Goal: Transaction & Acquisition: Purchase product/service

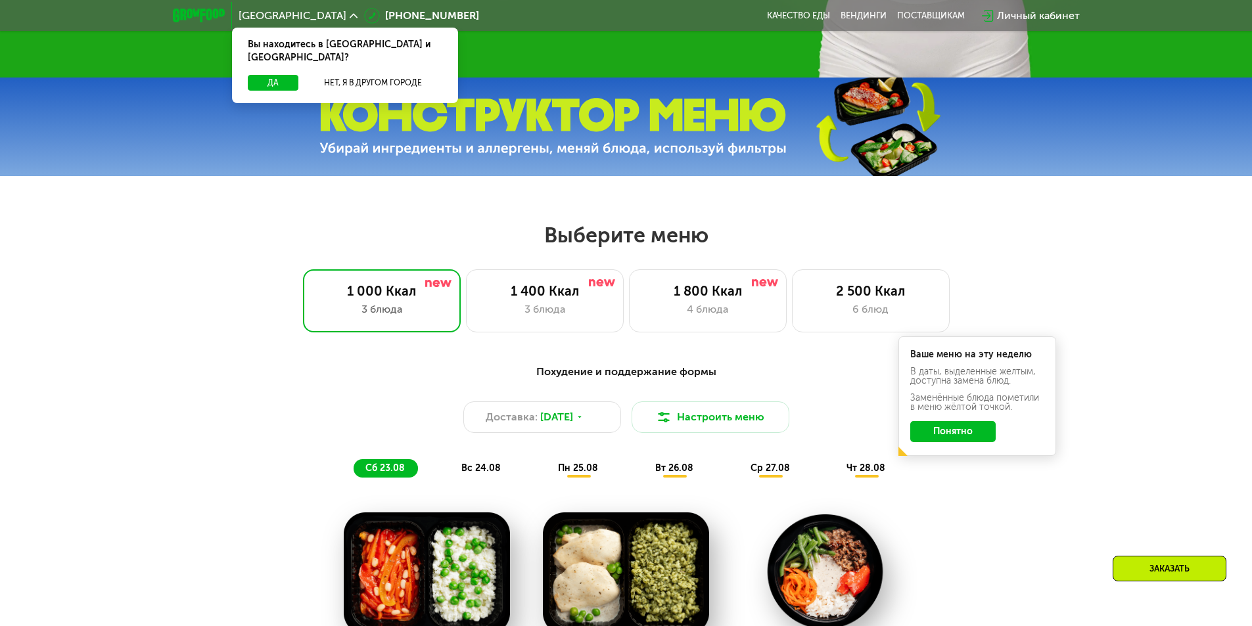
scroll to position [526, 0]
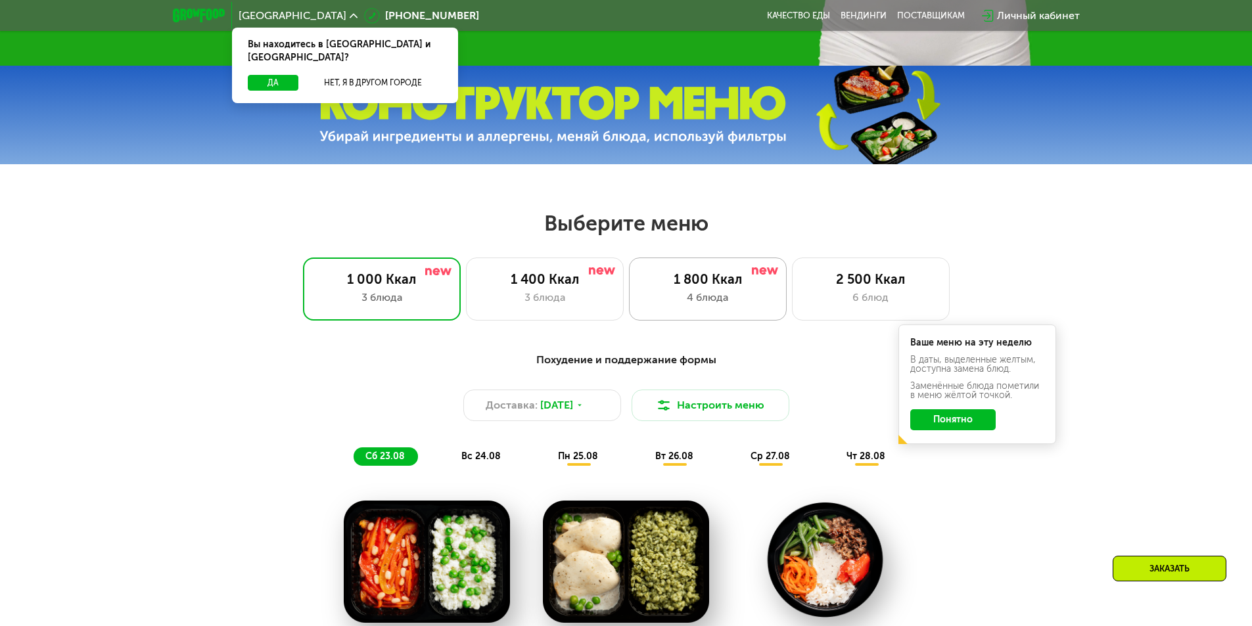
click at [715, 286] on div "1 800 Ккал" at bounding box center [708, 279] width 130 height 16
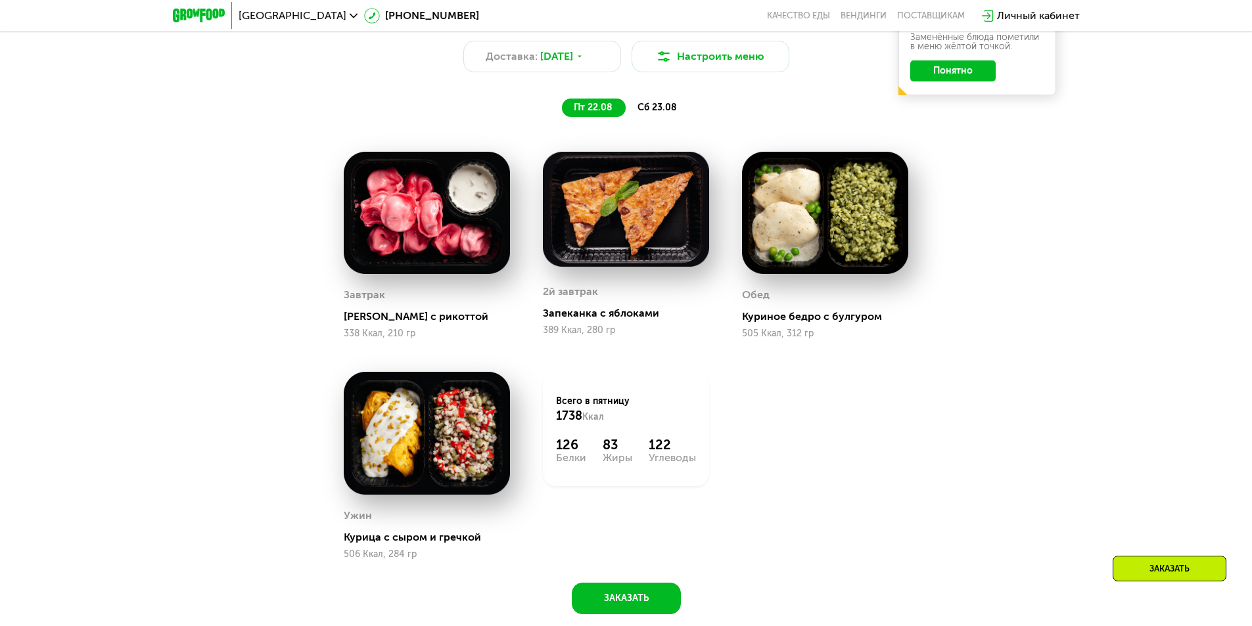
scroll to position [854, 0]
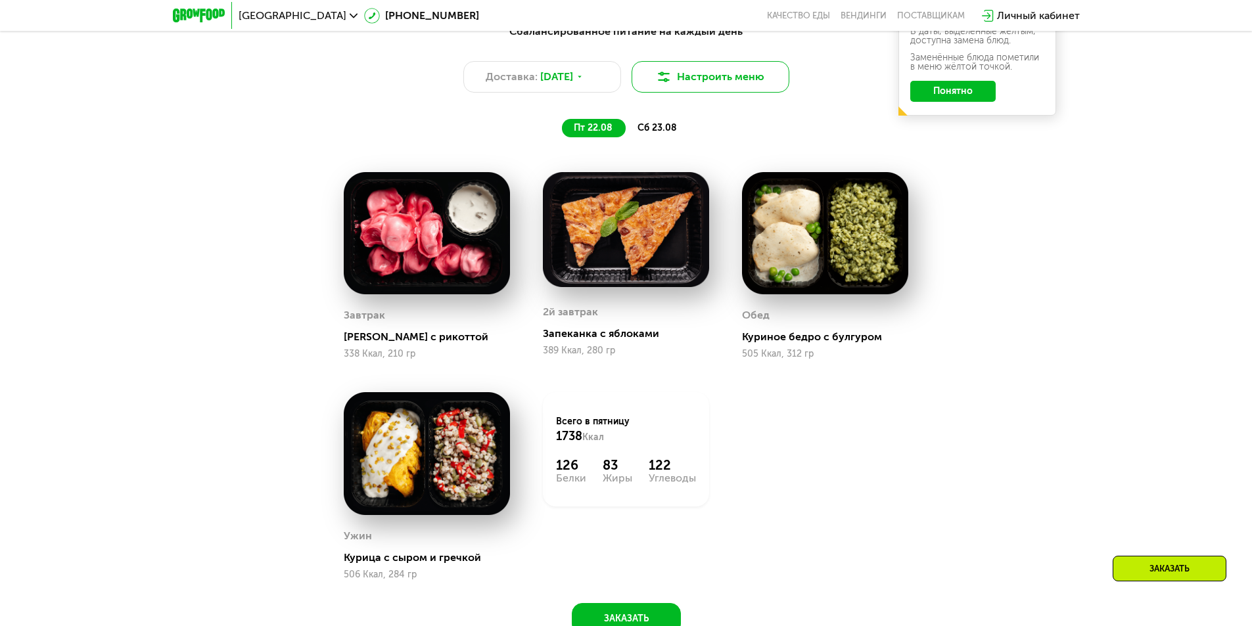
click at [735, 81] on button "Настроить меню" at bounding box center [710, 77] width 158 height 32
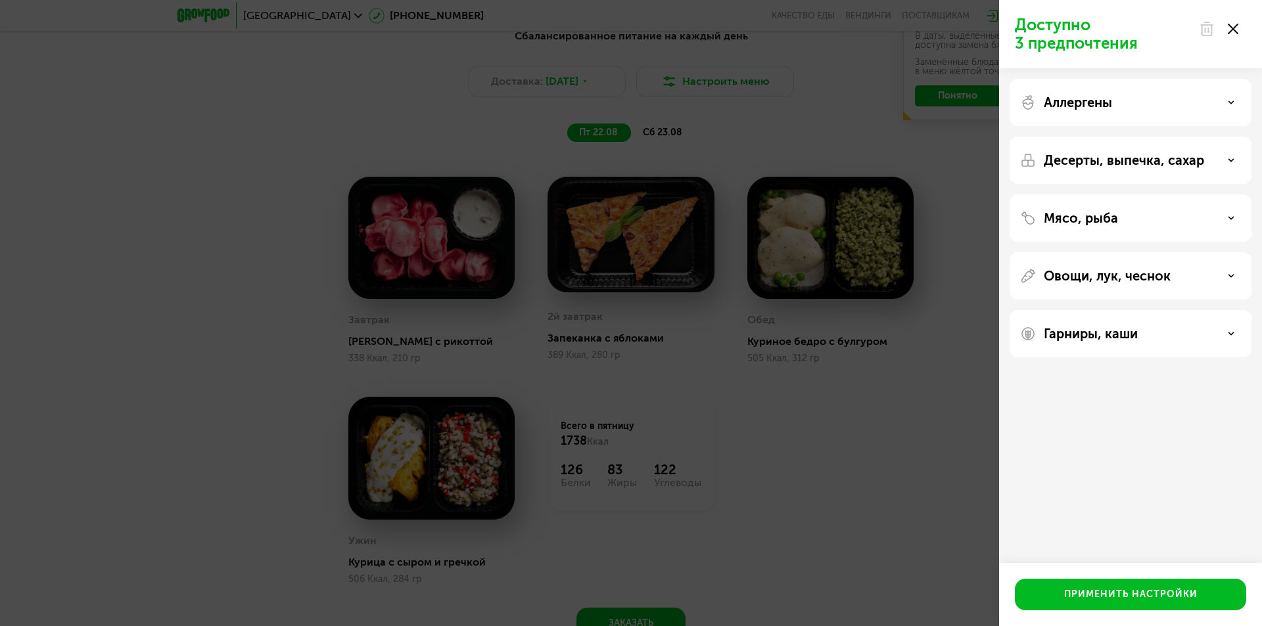
click at [853, 461] on div "Доступно 3 предпочтения Аллергены Десерты, выпечка, сахар Мясо, рыба Овощи, лук…" at bounding box center [631, 313] width 1262 height 626
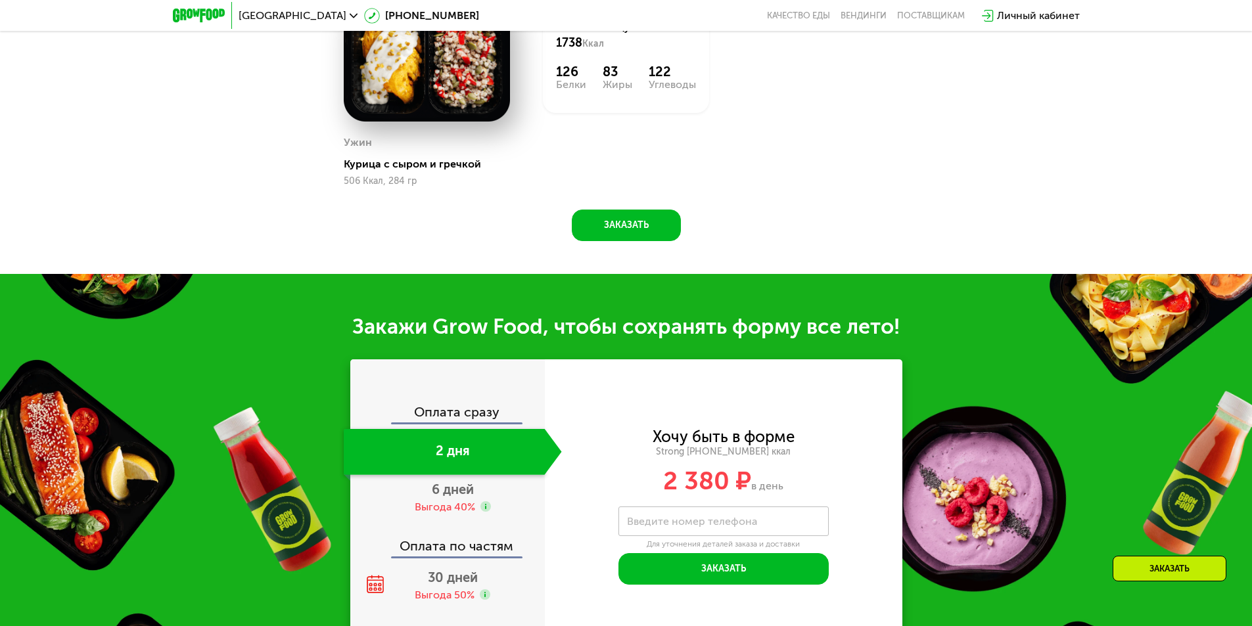
scroll to position [1248, 0]
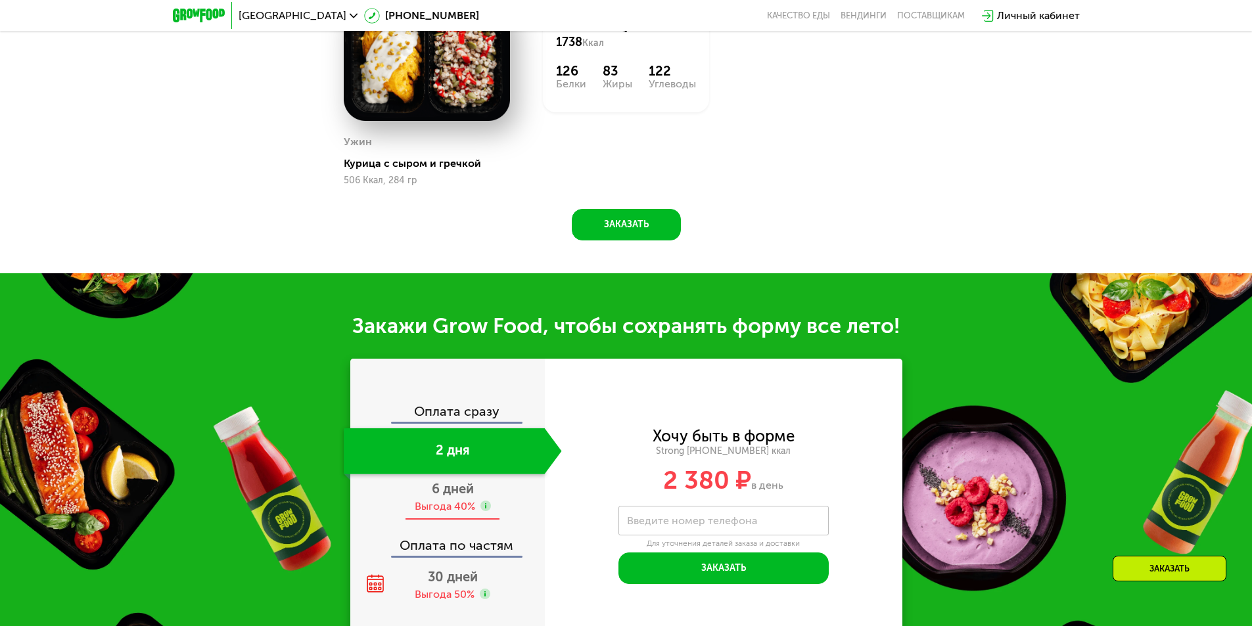
click at [469, 495] on span "6 дней" at bounding box center [453, 489] width 42 height 16
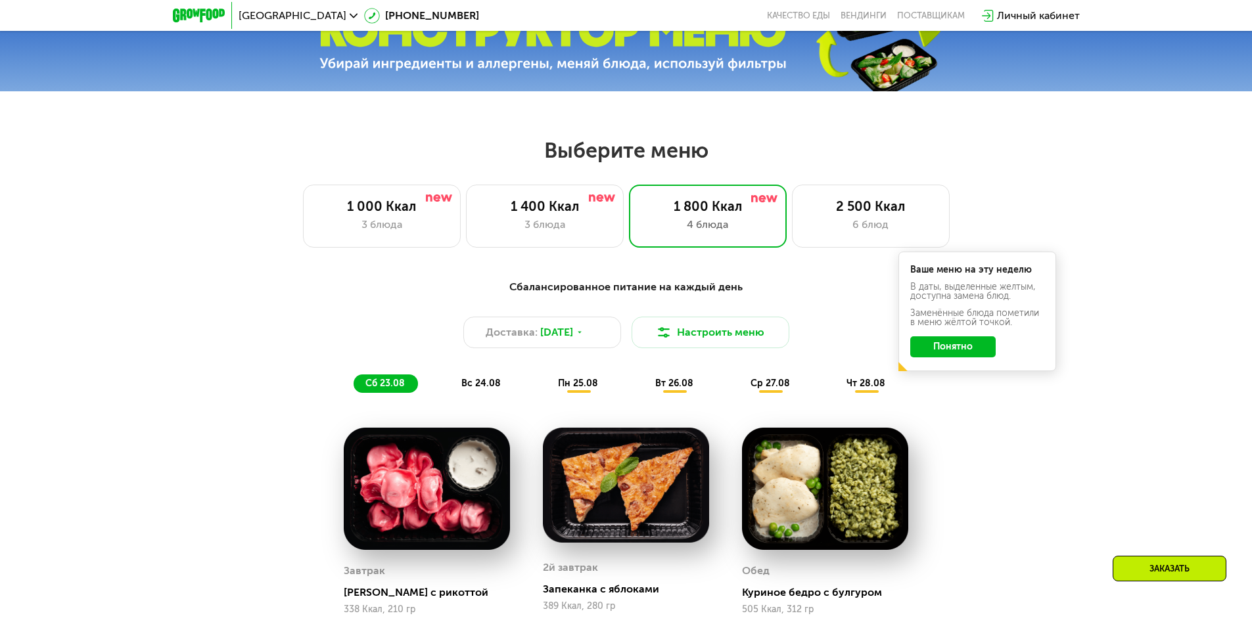
scroll to position [591, 0]
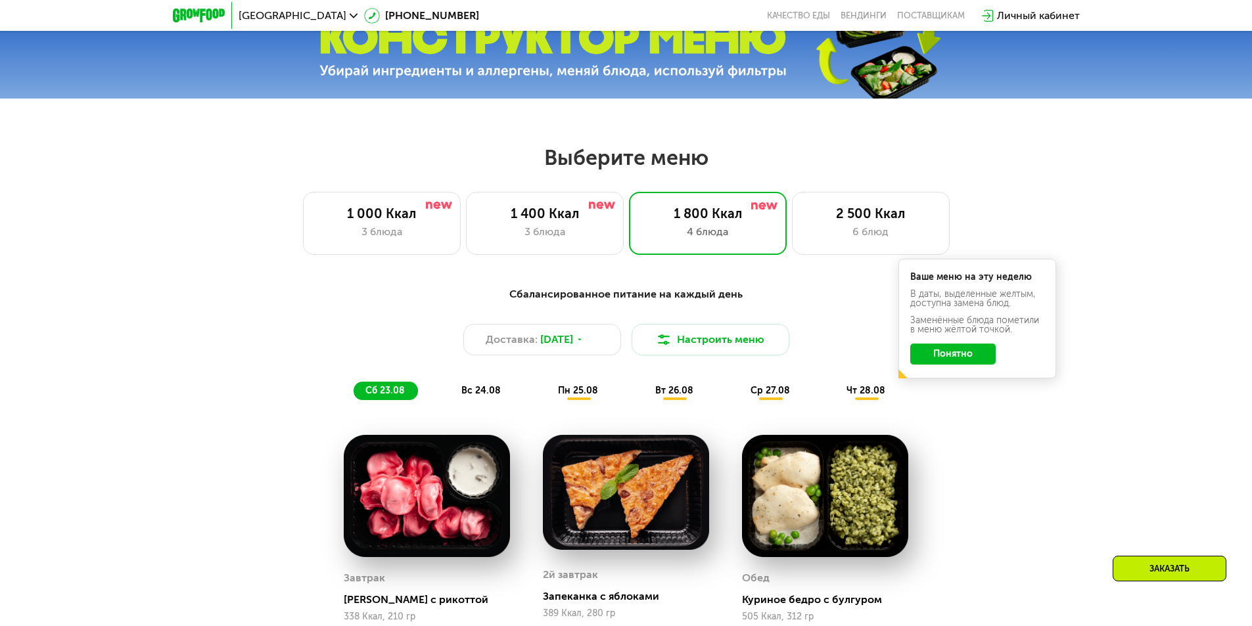
click at [956, 364] on button "Понятно" at bounding box center [952, 354] width 85 height 21
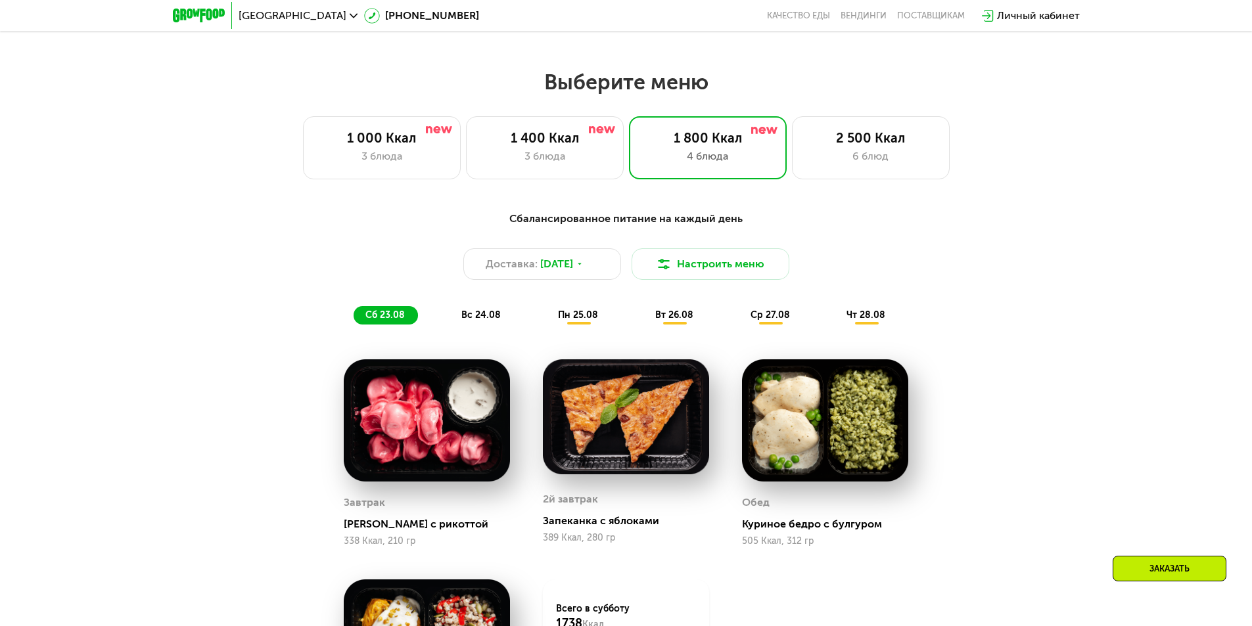
scroll to position [920, 0]
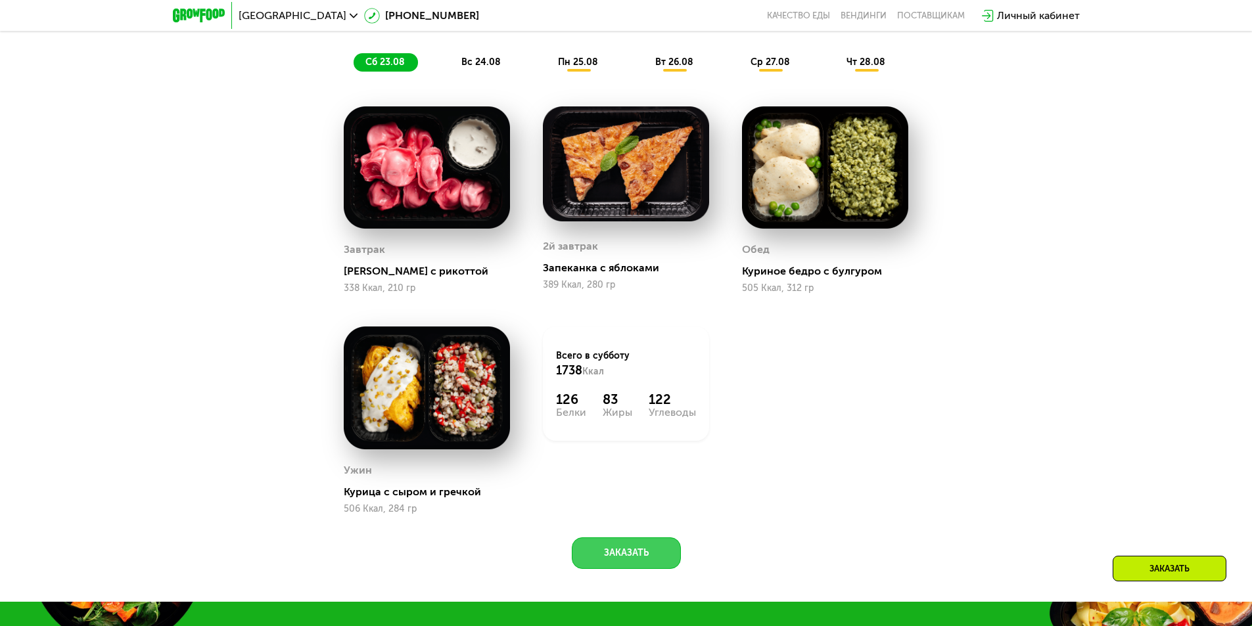
click at [614, 560] on button "Заказать" at bounding box center [626, 553] width 109 height 32
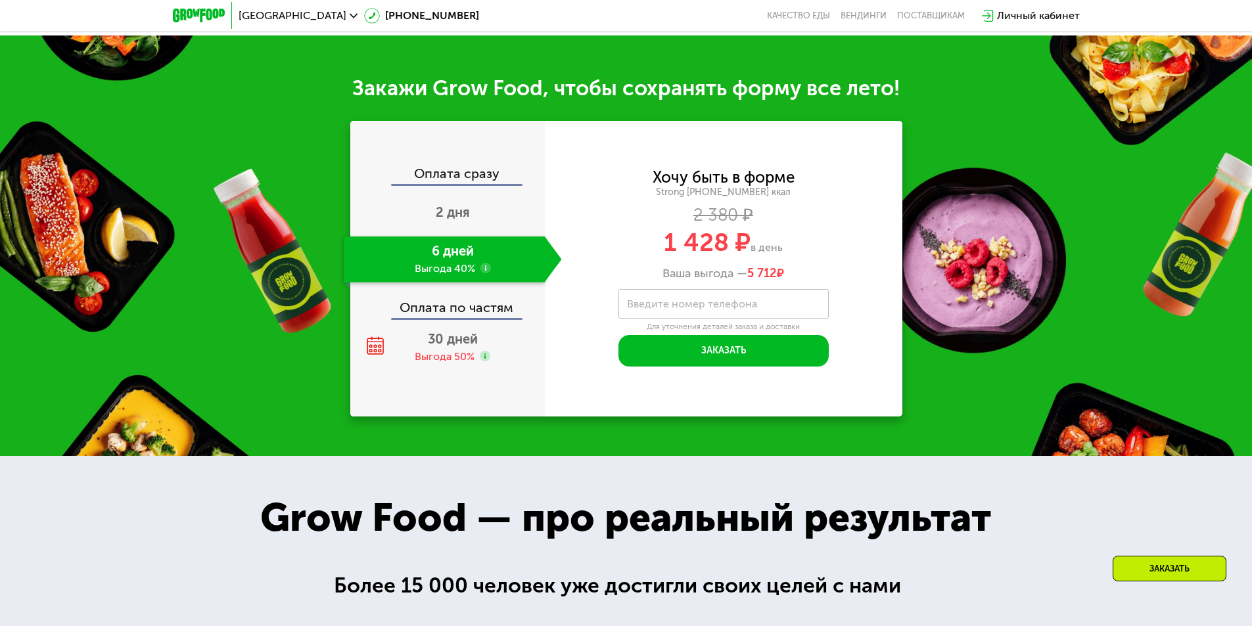
scroll to position [1526, 0]
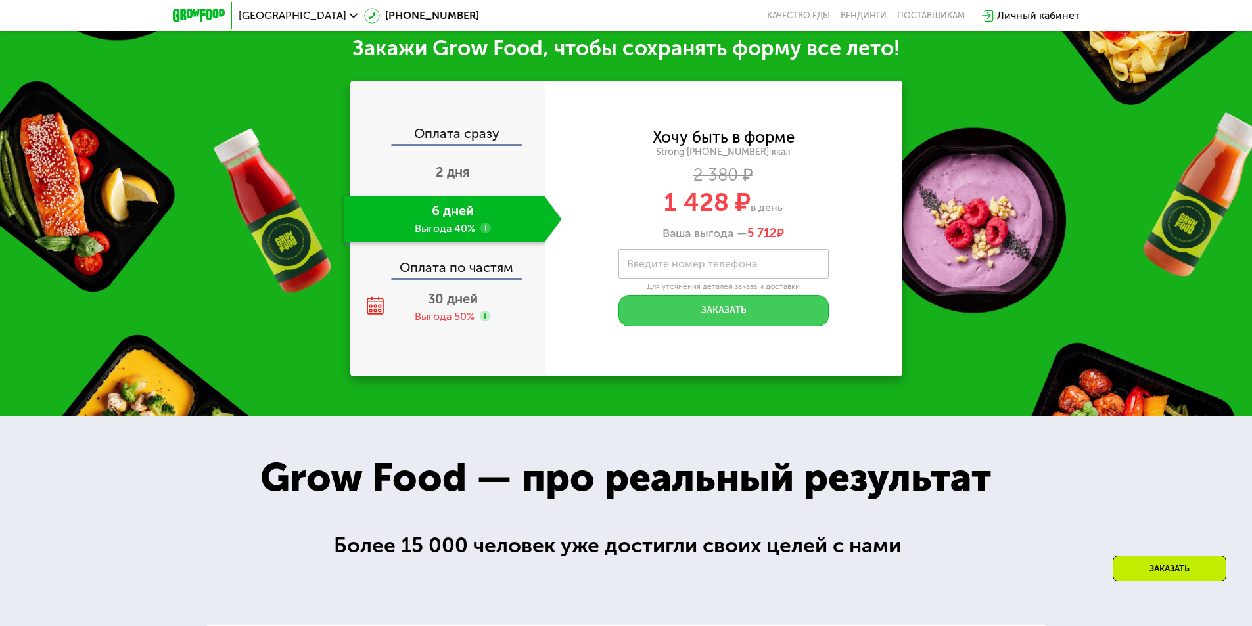
click at [763, 314] on button "Заказать" at bounding box center [723, 311] width 210 height 32
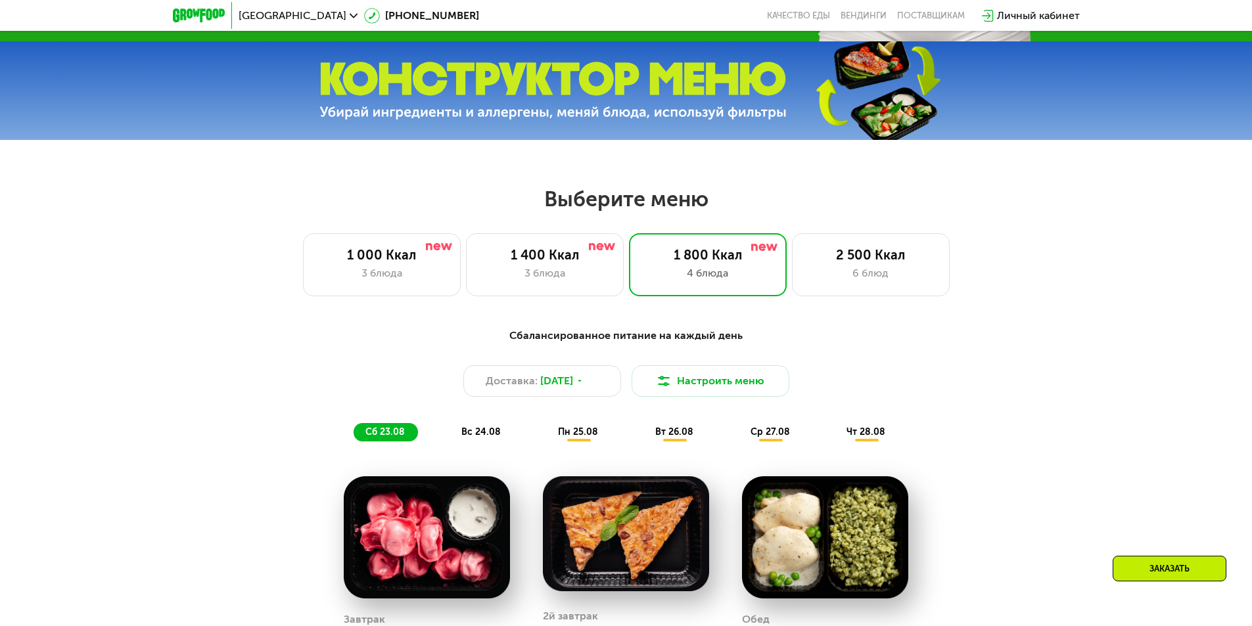
scroll to position [344, 0]
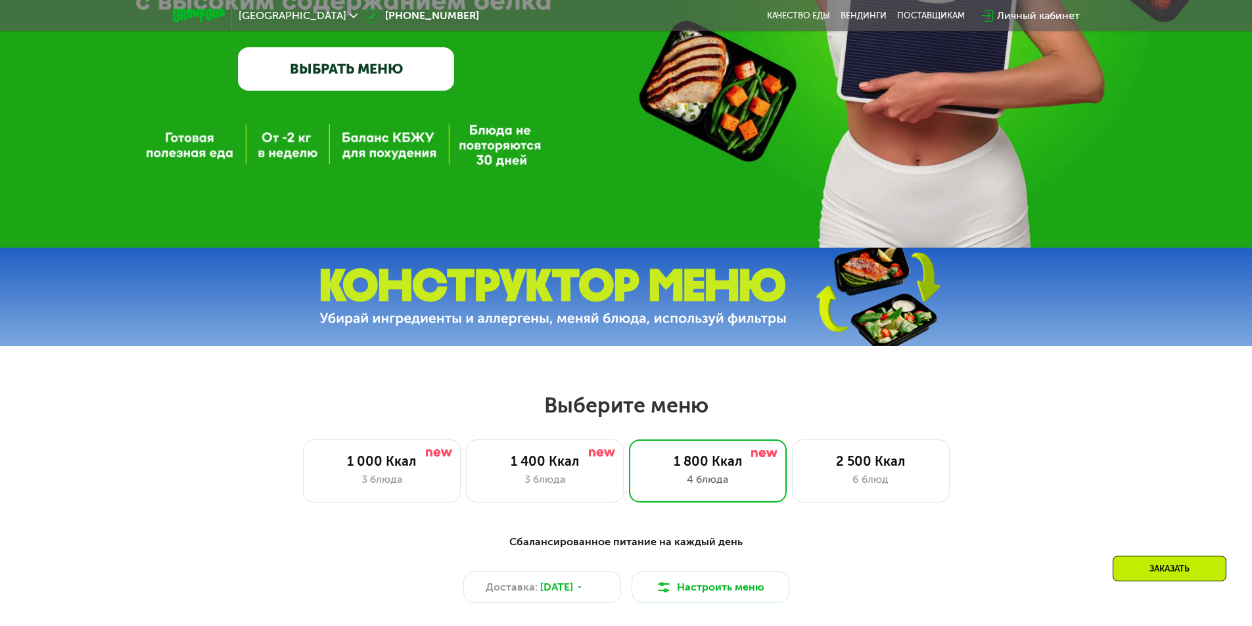
click at [390, 66] on link "ВЫБРАТЬ МЕНЮ" at bounding box center [346, 68] width 216 height 43
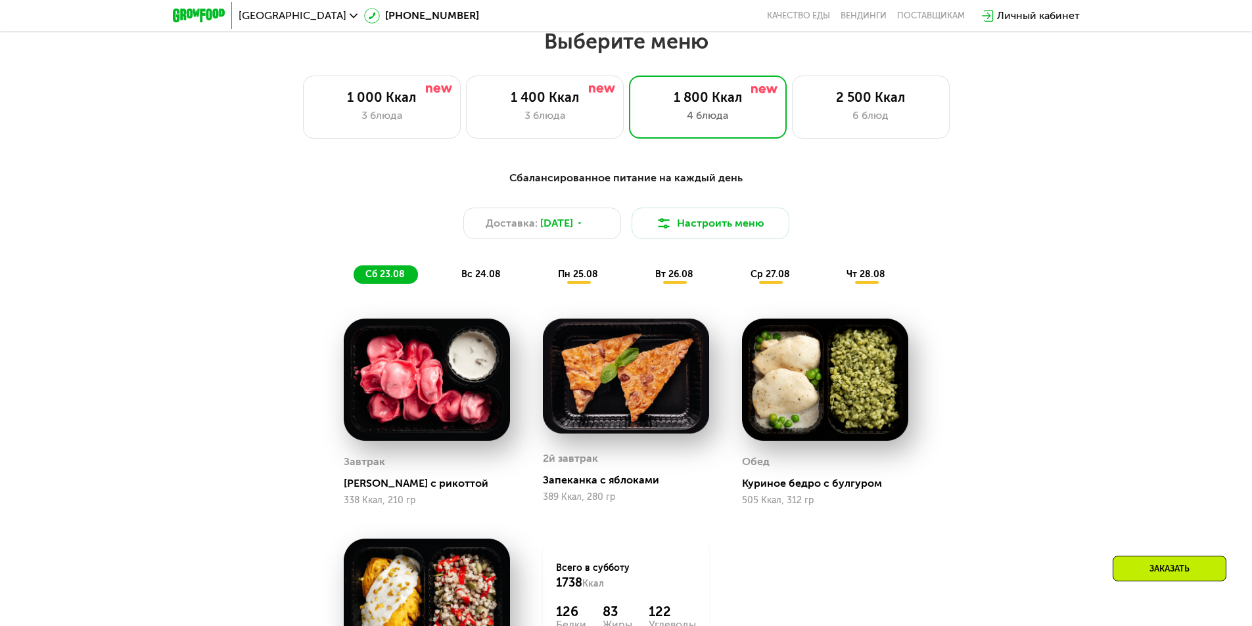
scroll to position [710, 0]
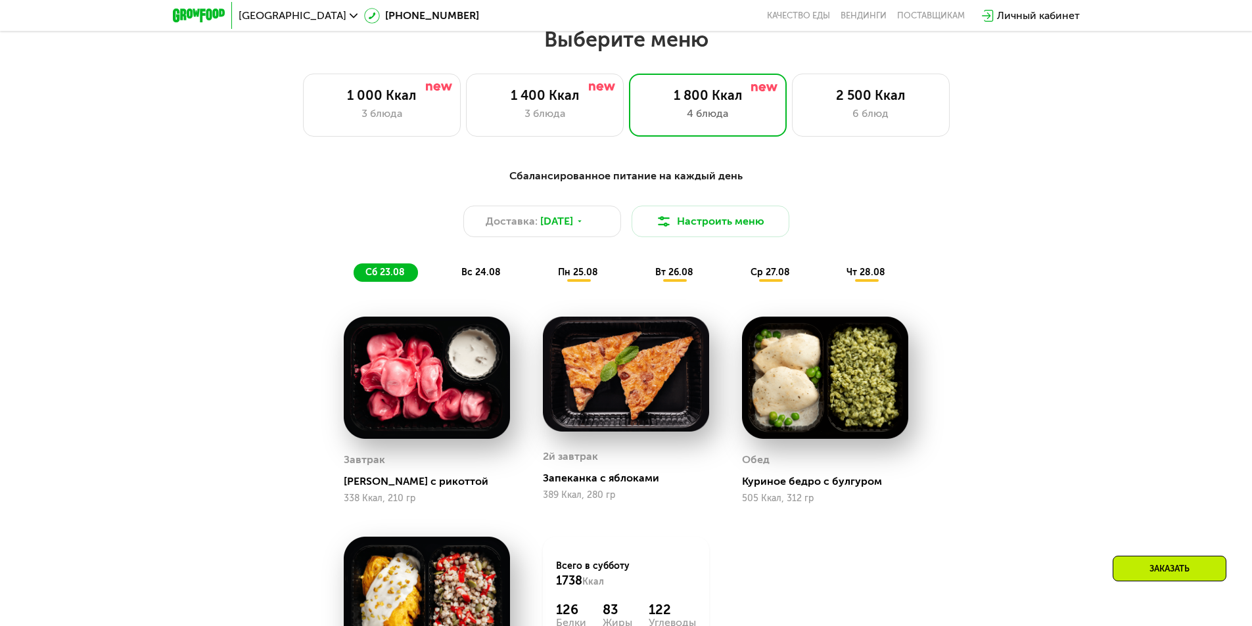
click at [482, 278] on span "вс 24.08" at bounding box center [480, 272] width 39 height 11
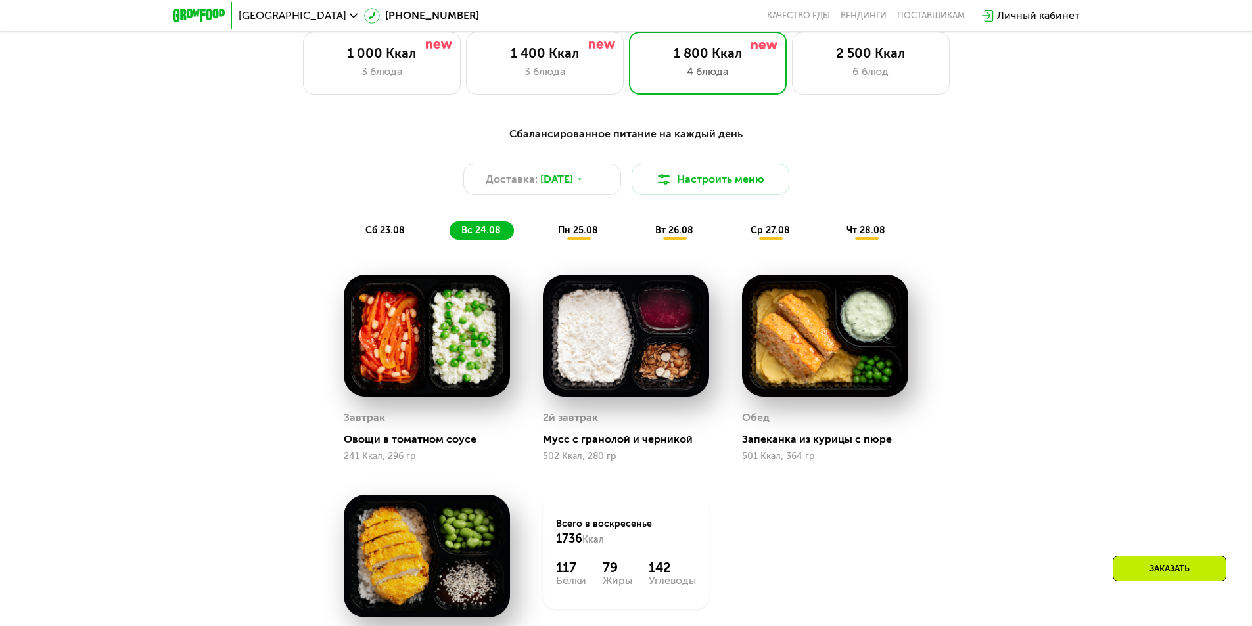
scroll to position [775, 0]
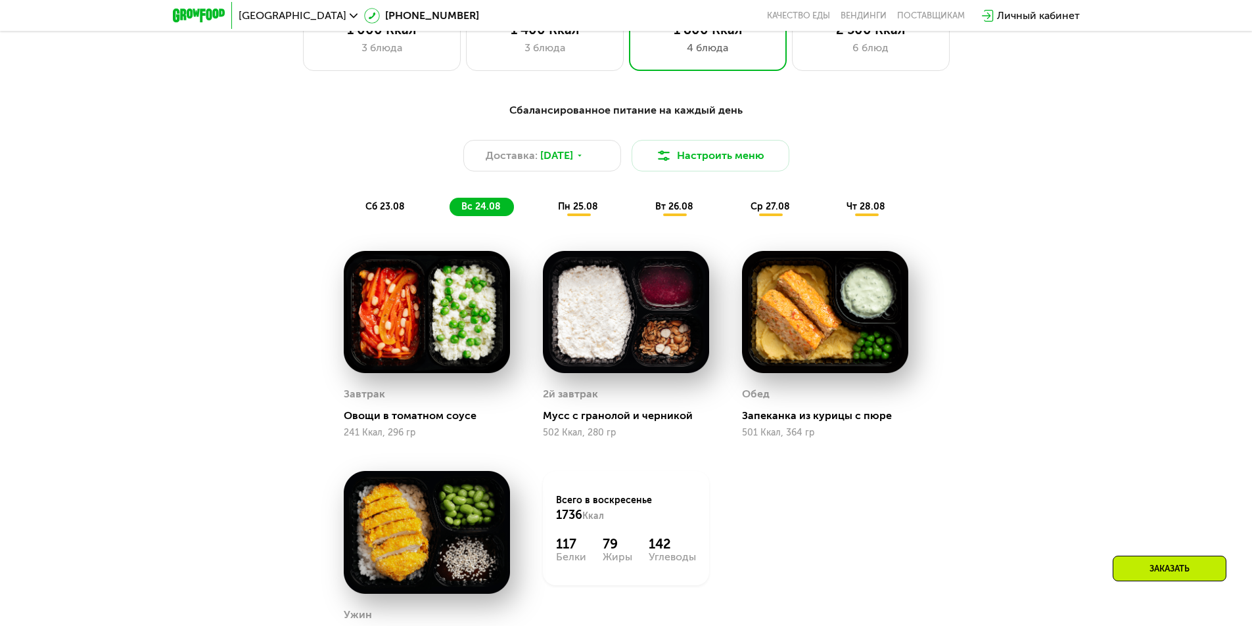
click at [571, 208] on span "пн 25.08" at bounding box center [578, 206] width 40 height 11
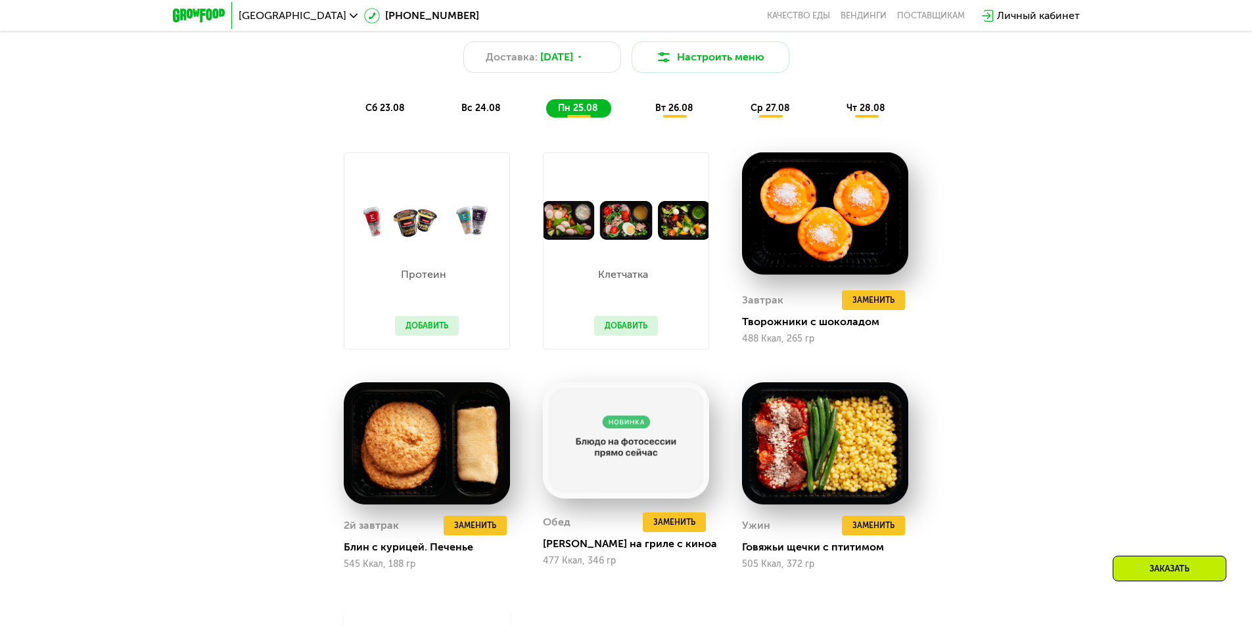
scroll to position [841, 0]
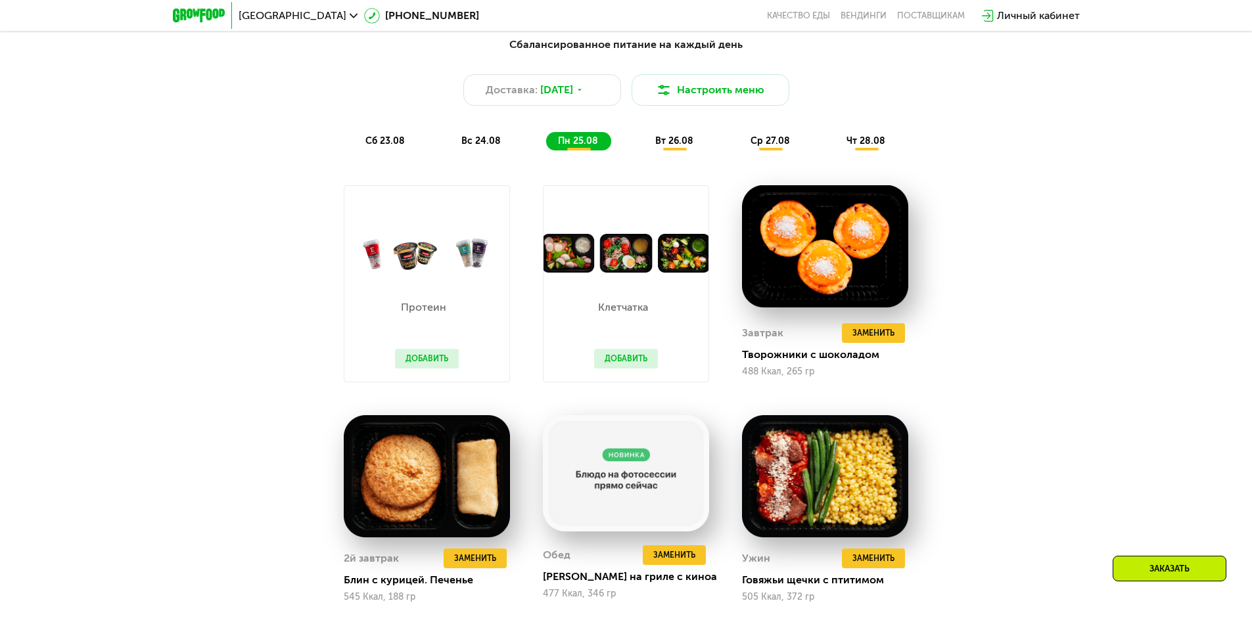
click at [677, 147] on span "вт 26.08" at bounding box center [674, 140] width 38 height 11
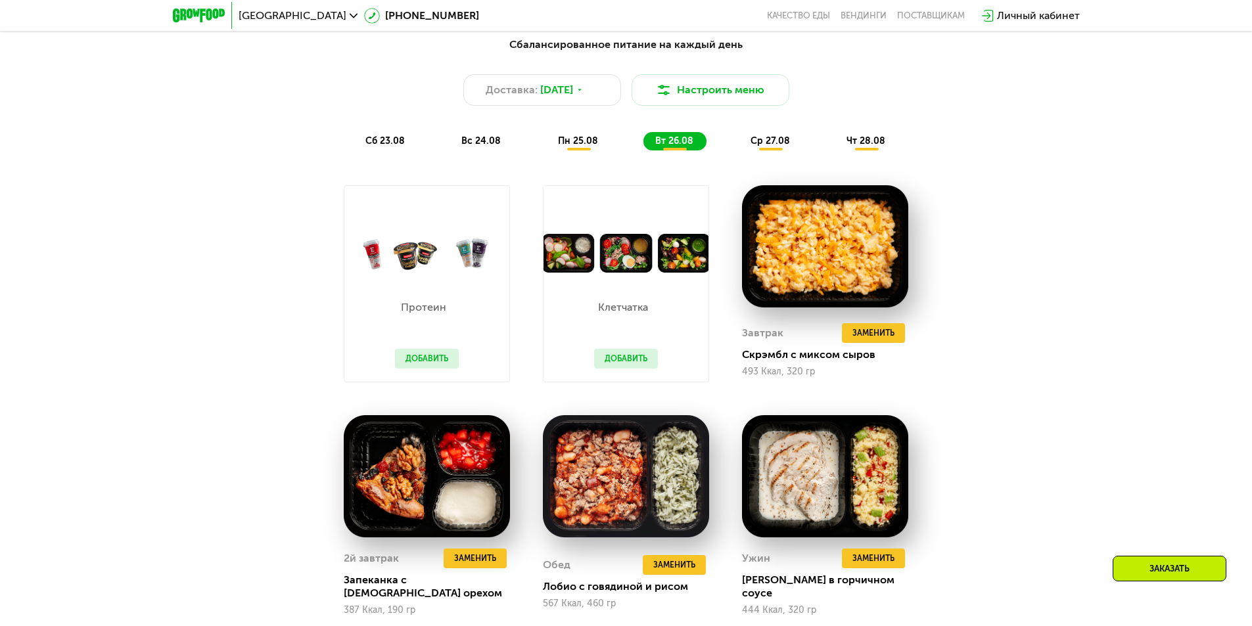
click at [774, 142] on span "ср 27.08" at bounding box center [769, 140] width 39 height 11
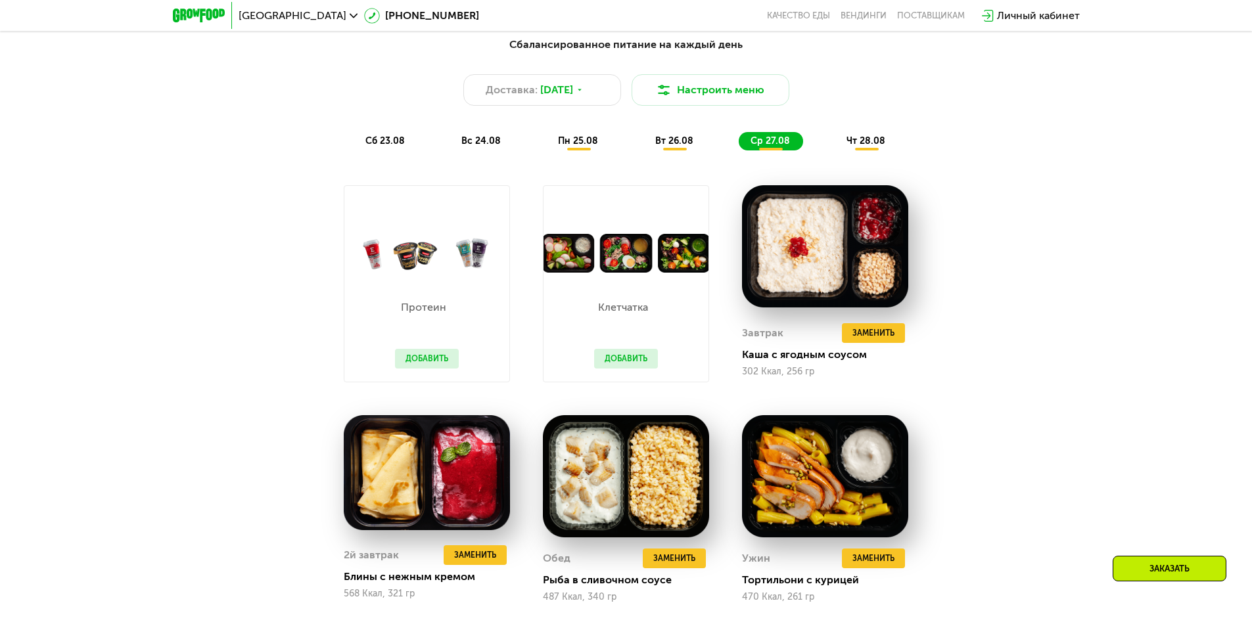
click at [874, 146] on span "чт 28.08" at bounding box center [865, 140] width 39 height 11
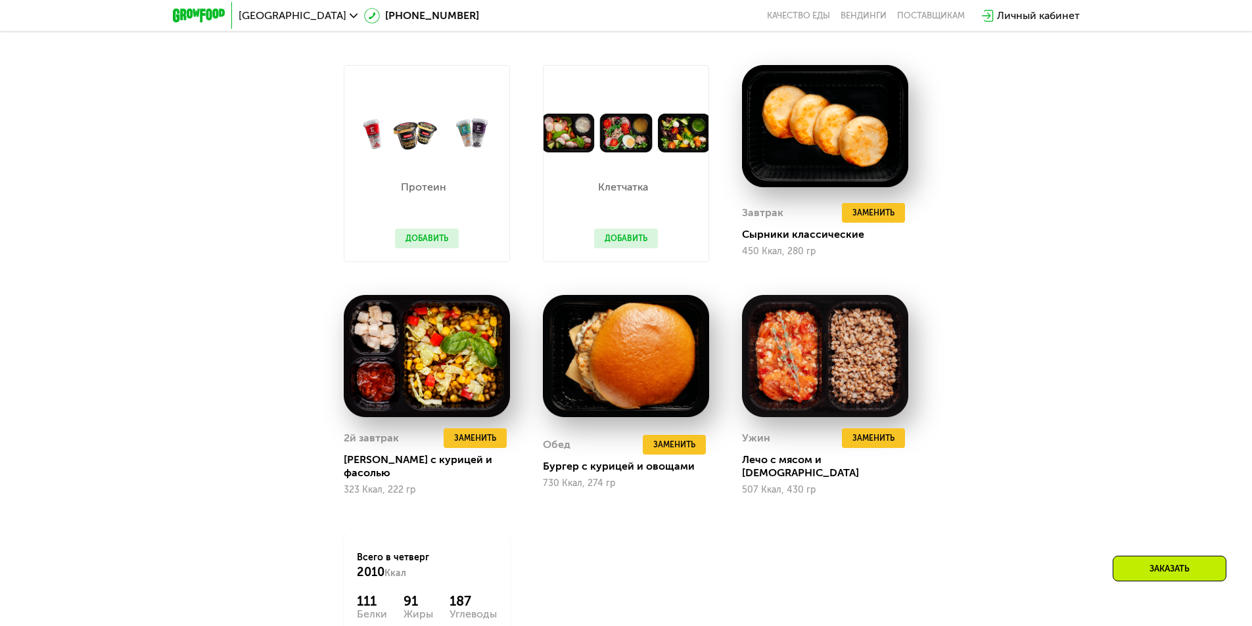
scroll to position [972, 0]
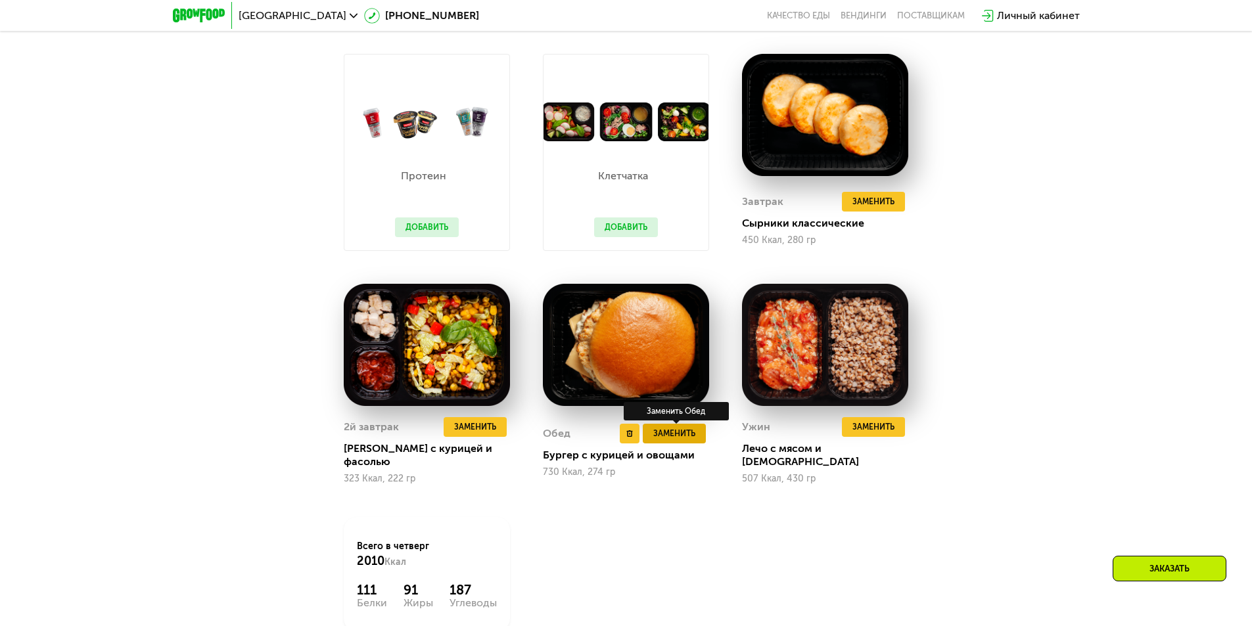
click at [685, 432] on span "Заменить" at bounding box center [674, 433] width 42 height 13
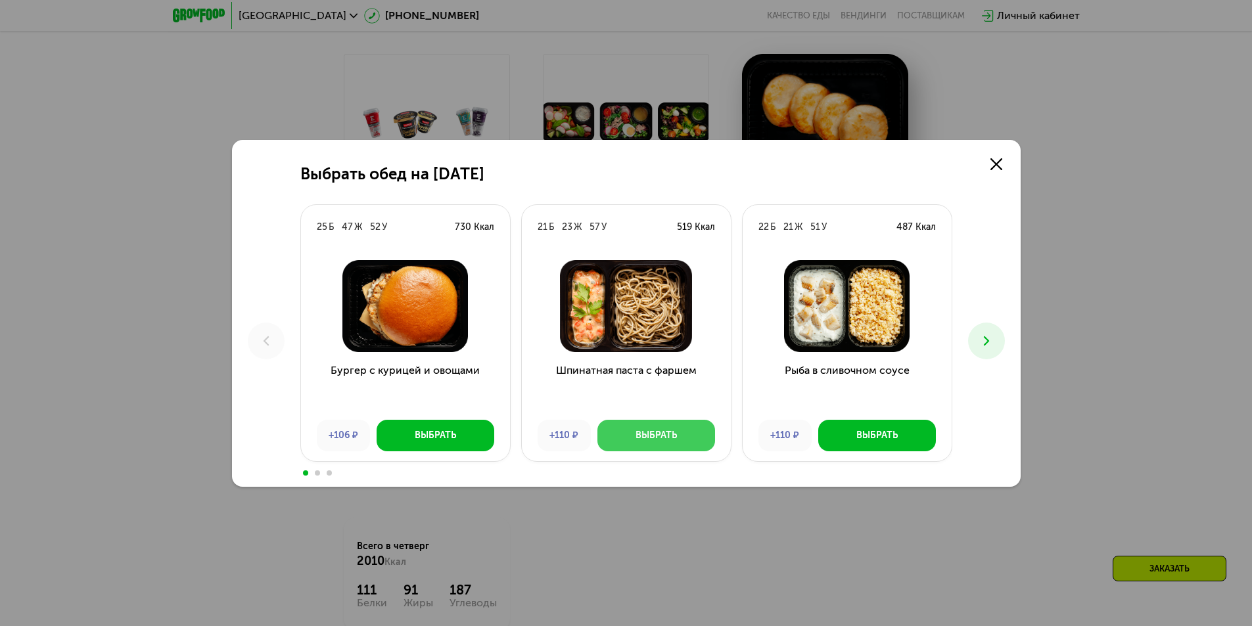
click at [686, 436] on button "Выбрать" at bounding box center [656, 436] width 118 height 32
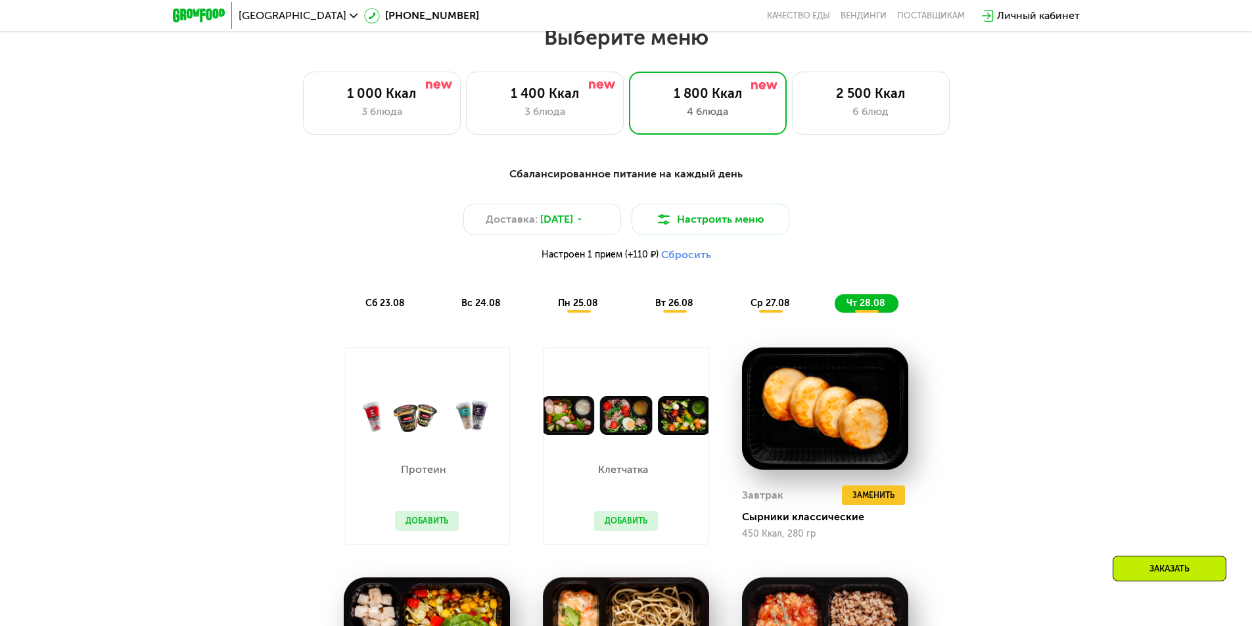
scroll to position [480, 0]
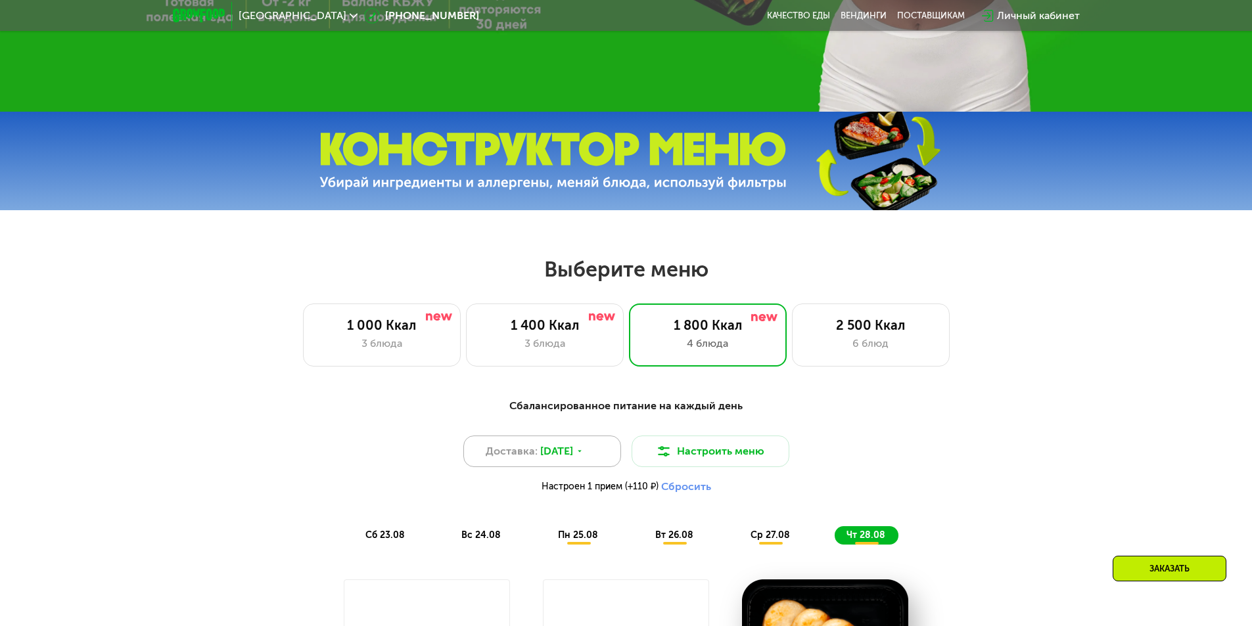
click at [578, 444] on div "Доставка: [DATE]" at bounding box center [542, 452] width 158 height 32
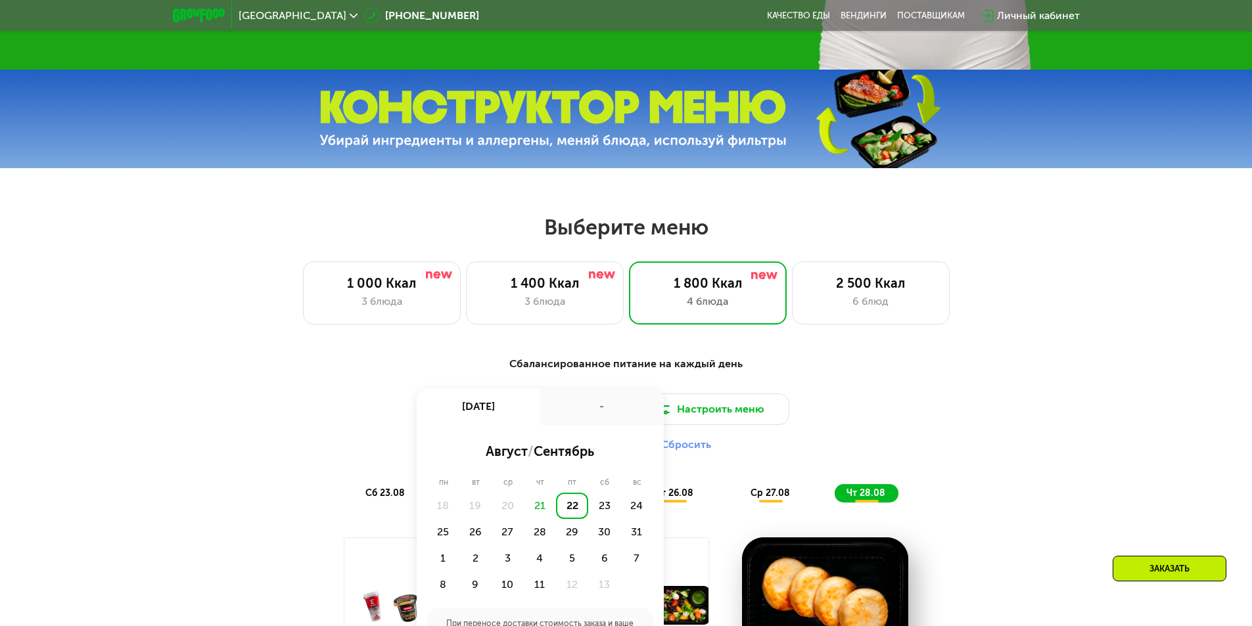
scroll to position [545, 0]
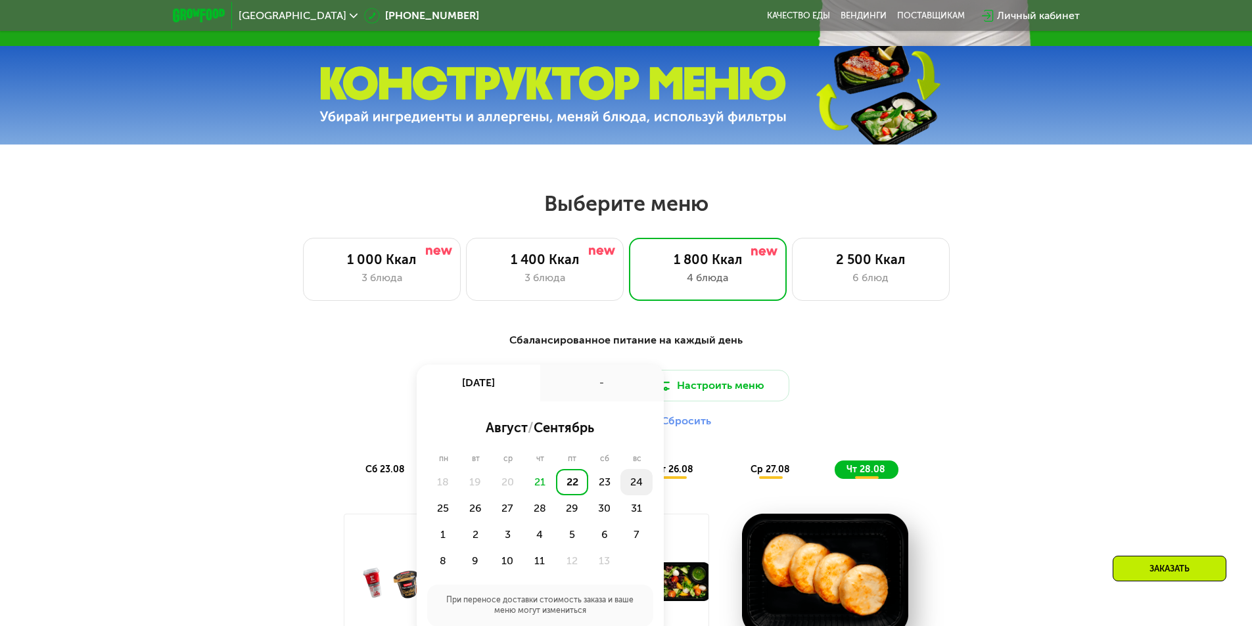
click at [459, 495] on div "24" at bounding box center [443, 508] width 32 height 26
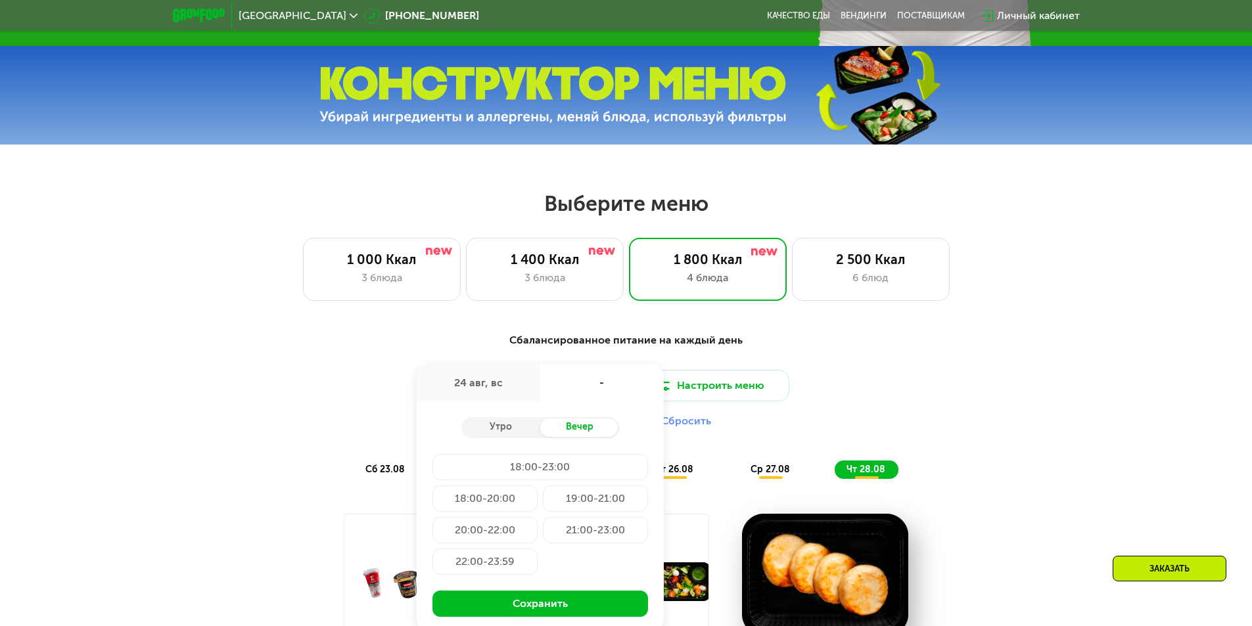
click at [537, 549] on div "21:00-23:00" at bounding box center [484, 562] width 105 height 26
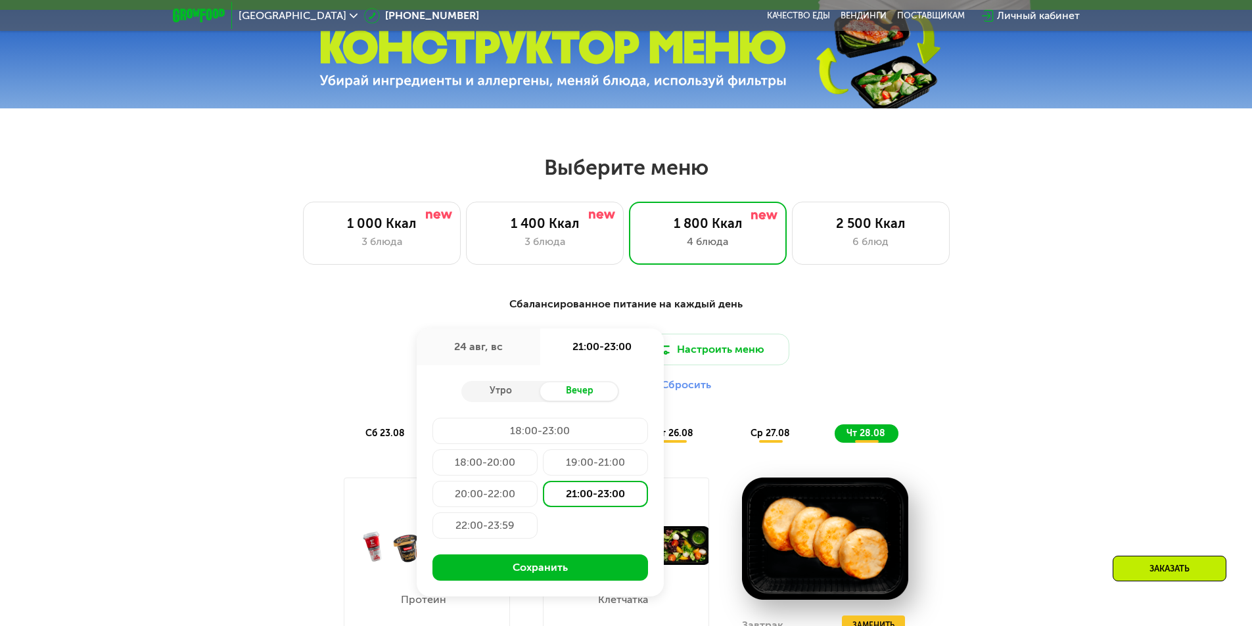
scroll to position [611, 0]
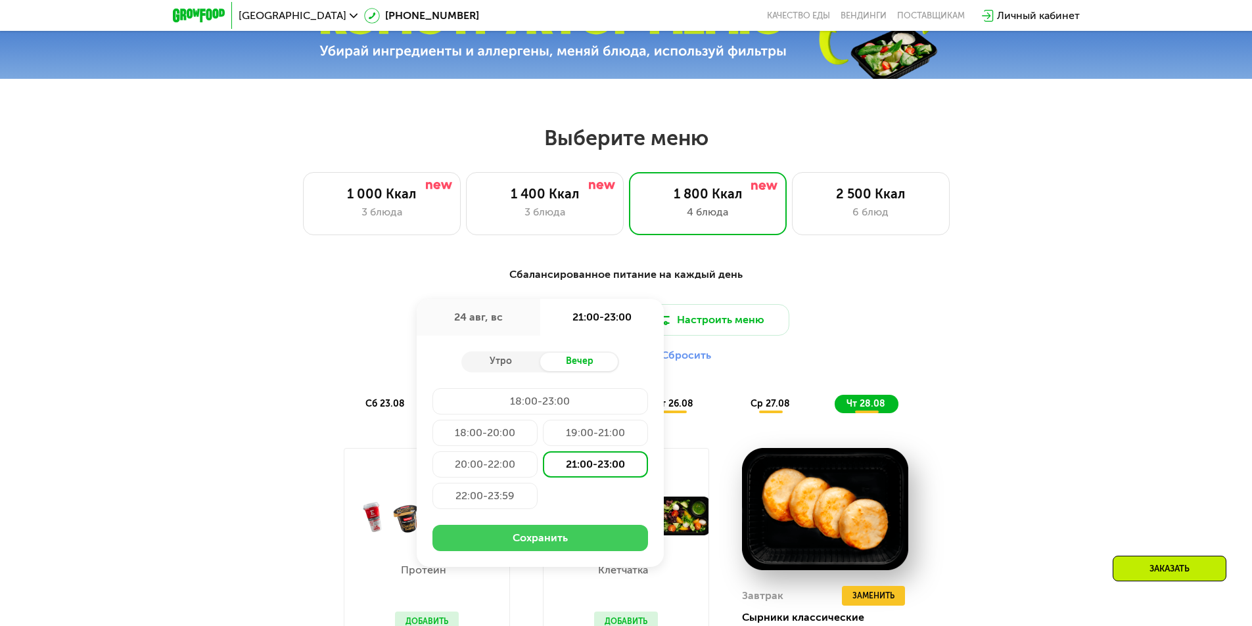
click at [602, 534] on button "Сохранить" at bounding box center [540, 538] width 216 height 26
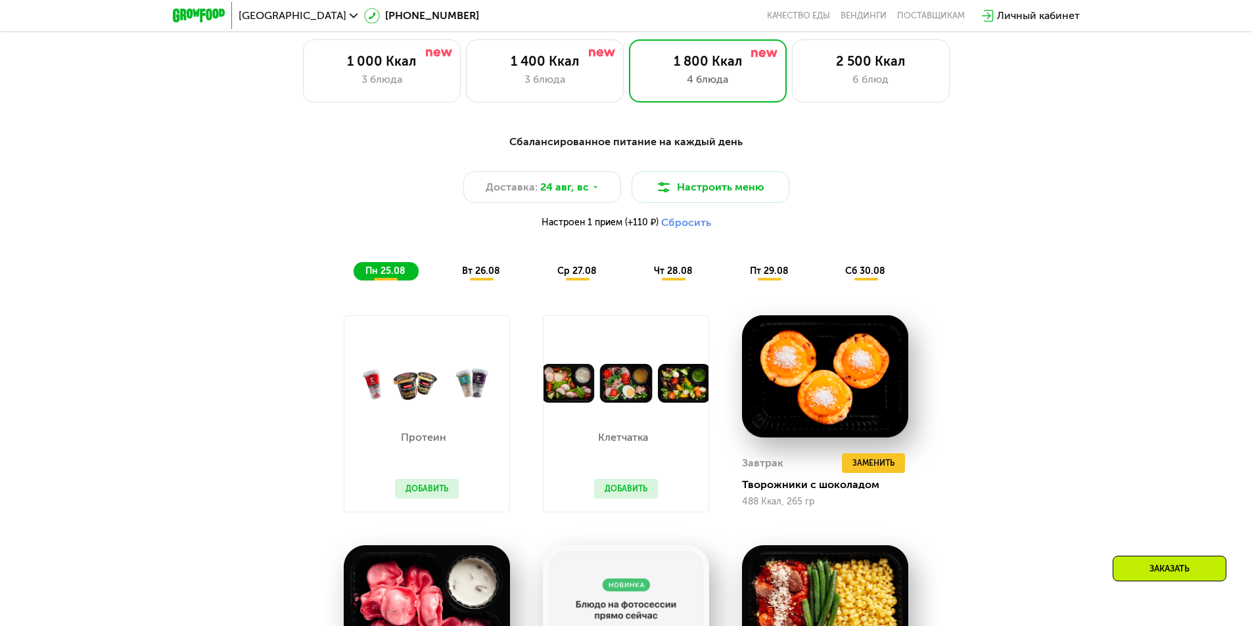
scroll to position [743, 0]
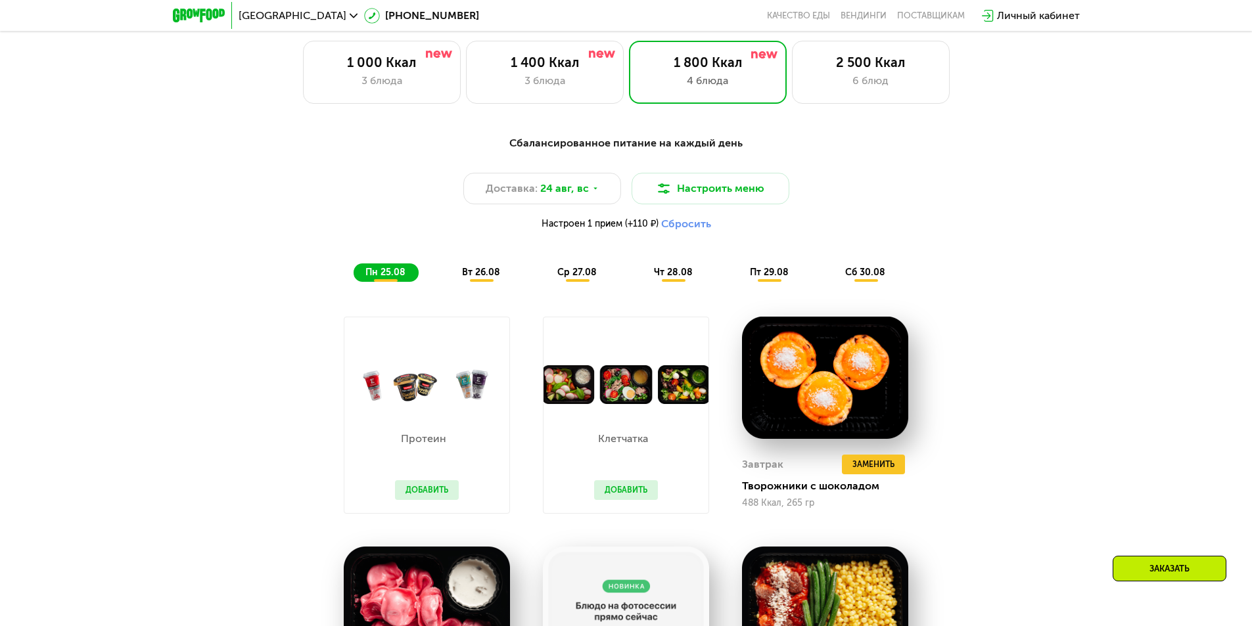
click at [492, 275] on span "вт 26.08" at bounding box center [481, 272] width 38 height 11
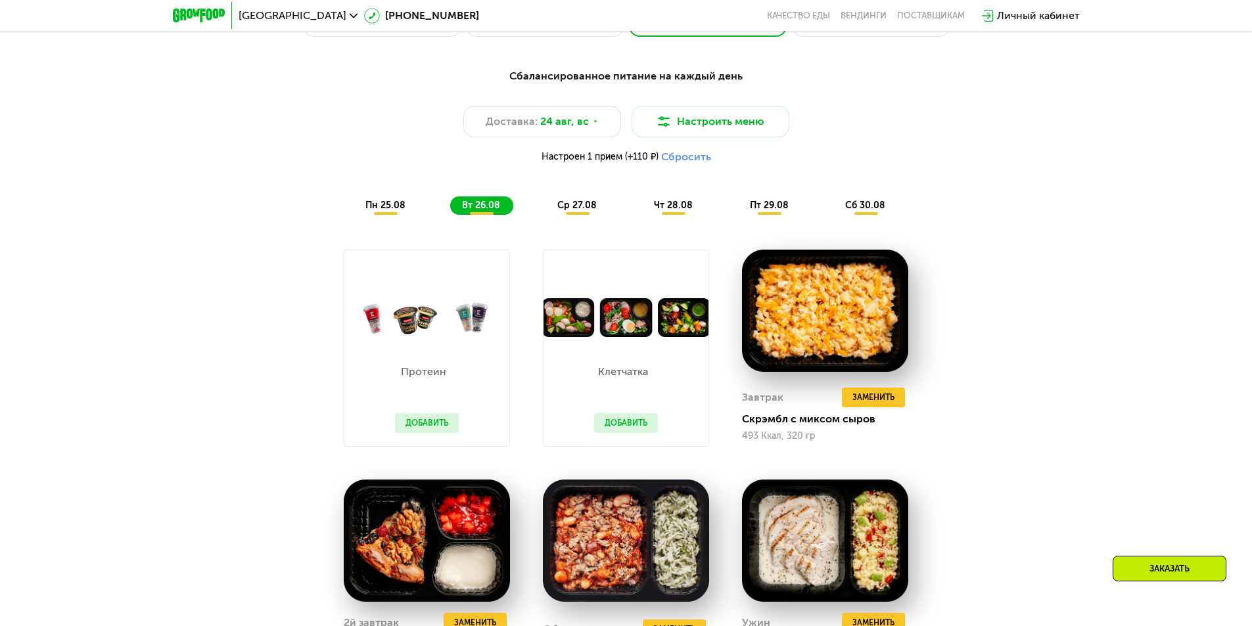
scroll to position [808, 0]
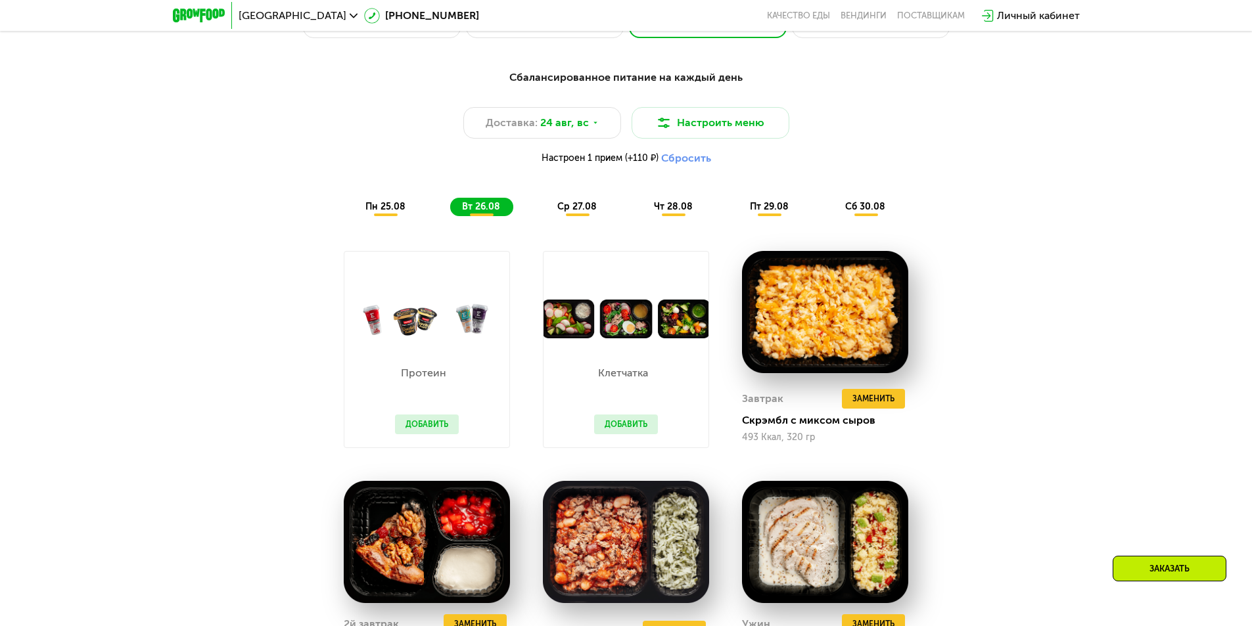
click at [568, 211] on span "ср 27.08" at bounding box center [576, 206] width 39 height 11
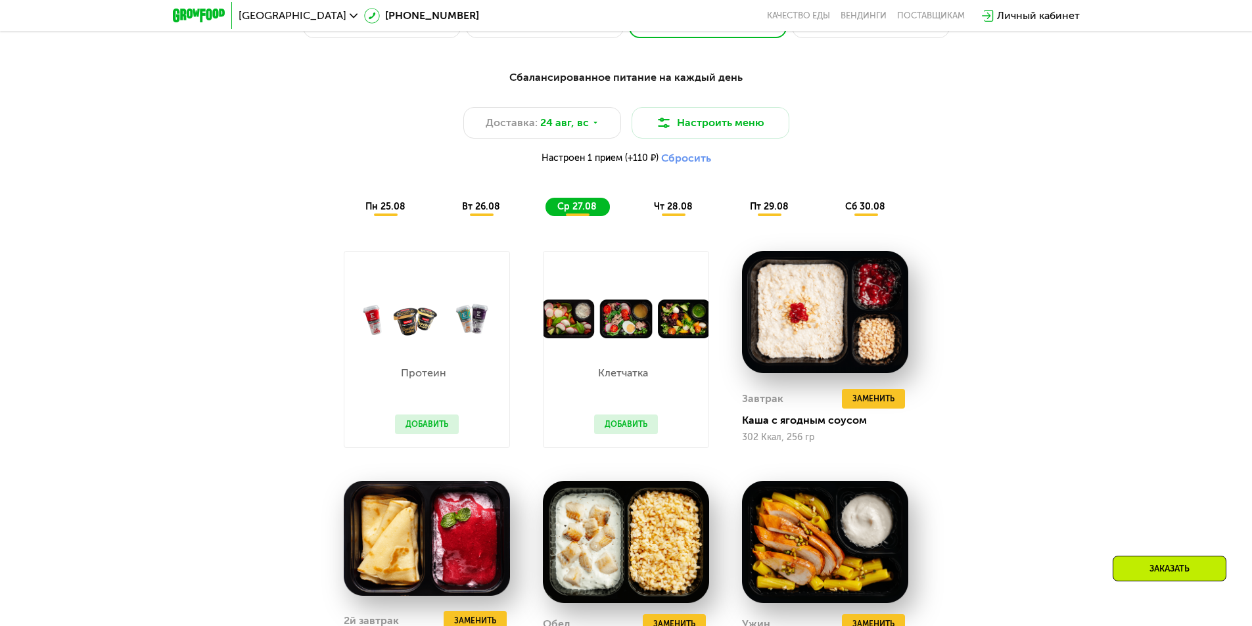
click at [656, 208] on span "чт 28.08" at bounding box center [673, 206] width 39 height 11
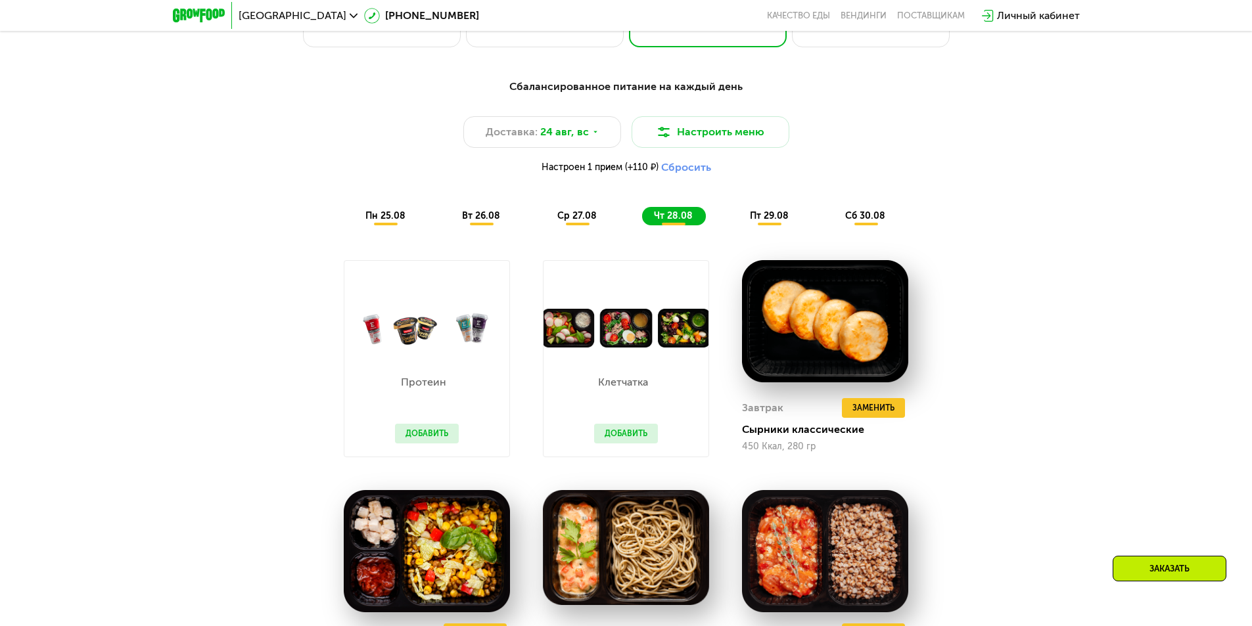
scroll to position [743, 0]
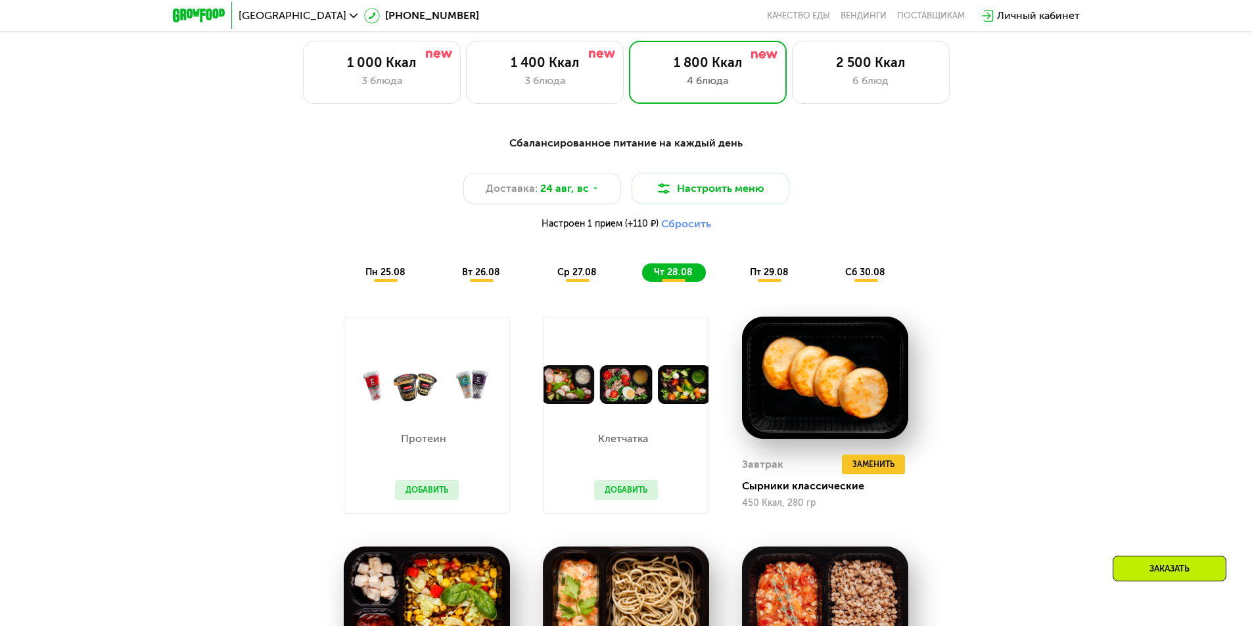
click at [766, 275] on span "пт 29.08" at bounding box center [769, 272] width 39 height 11
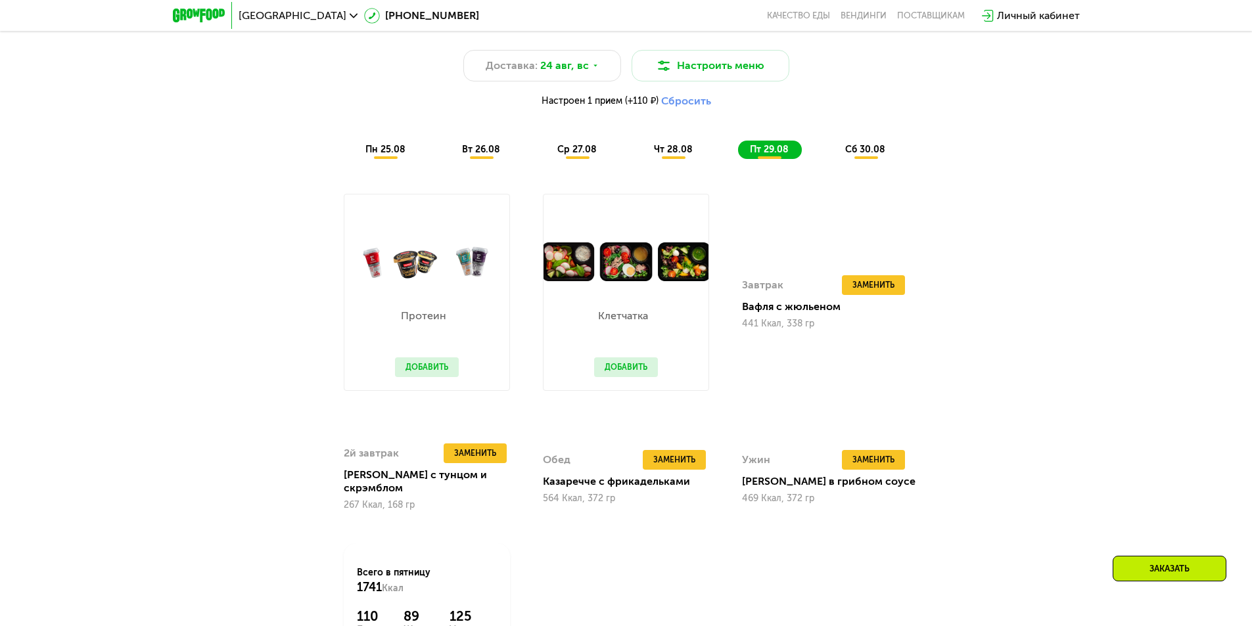
scroll to position [874, 0]
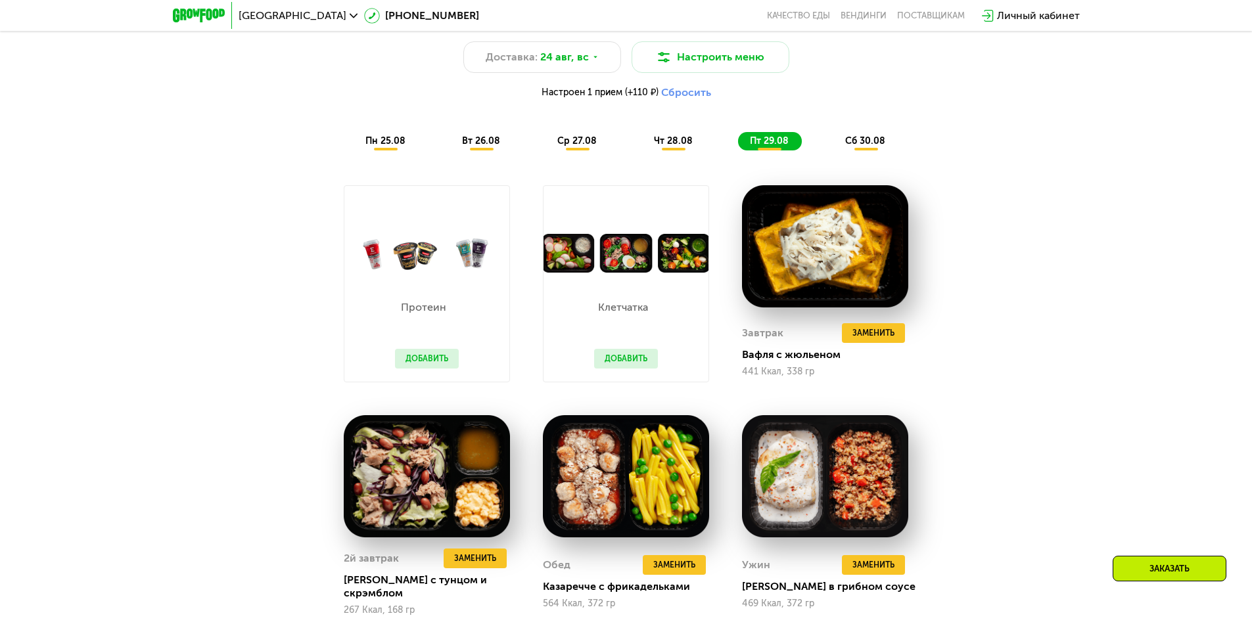
click at [868, 147] on span "сб 30.08" at bounding box center [865, 140] width 40 height 11
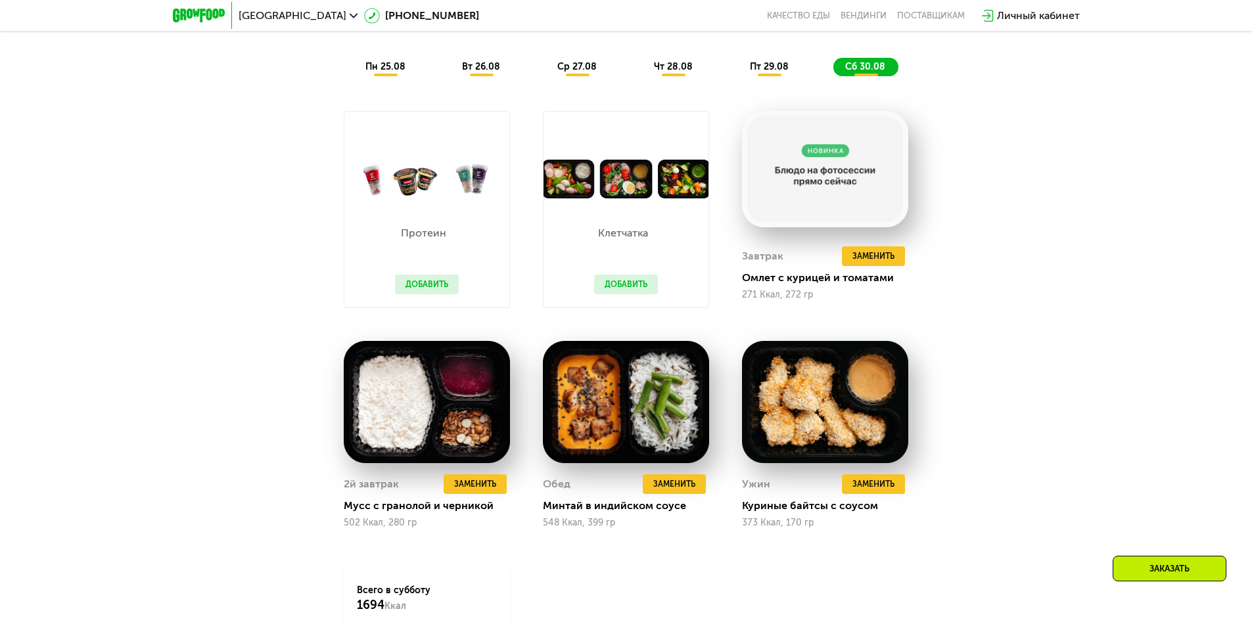
scroll to position [940, 0]
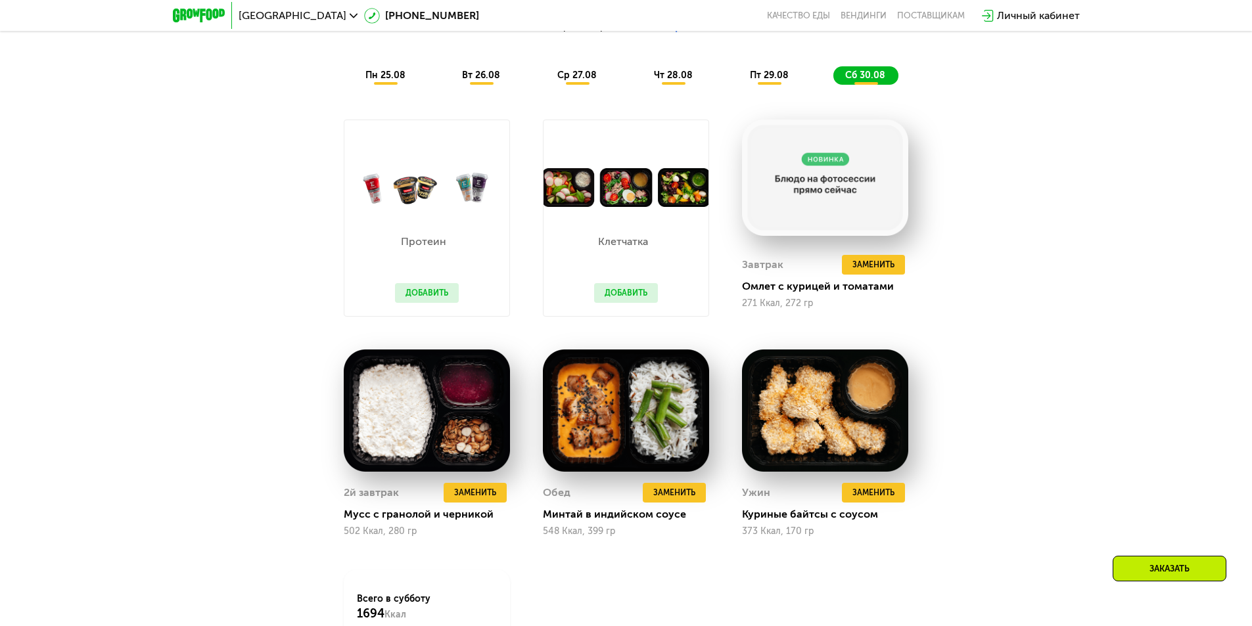
click at [624, 297] on button "Добавить" at bounding box center [626, 293] width 64 height 20
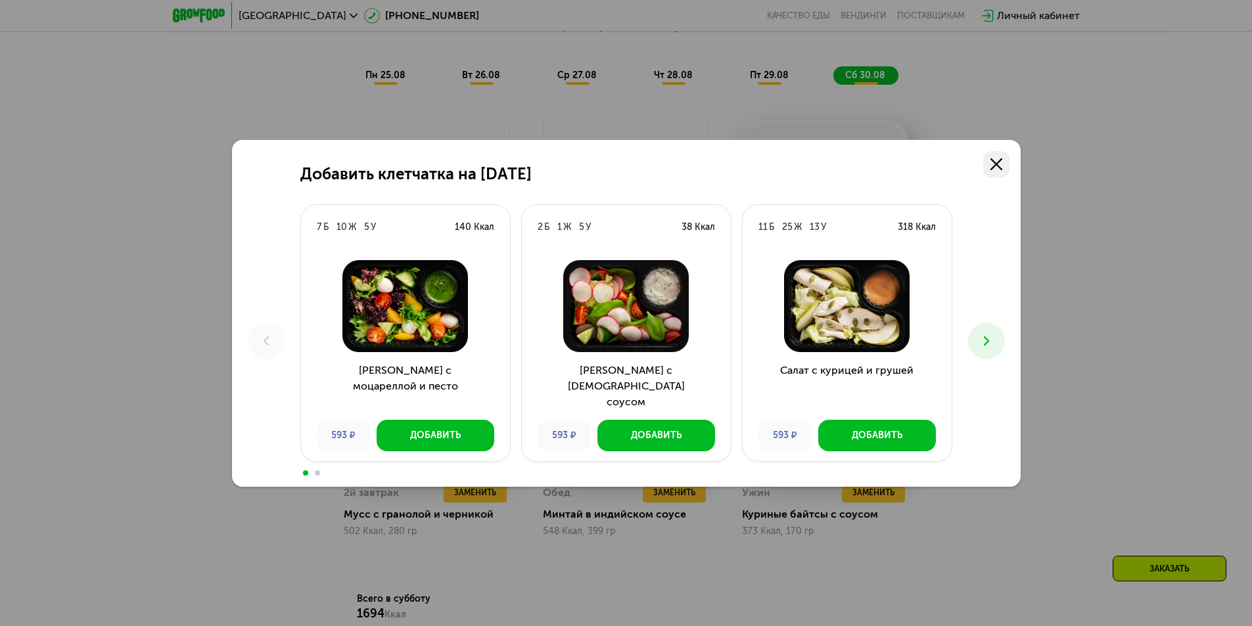
click at [997, 162] on icon at bounding box center [996, 164] width 12 height 12
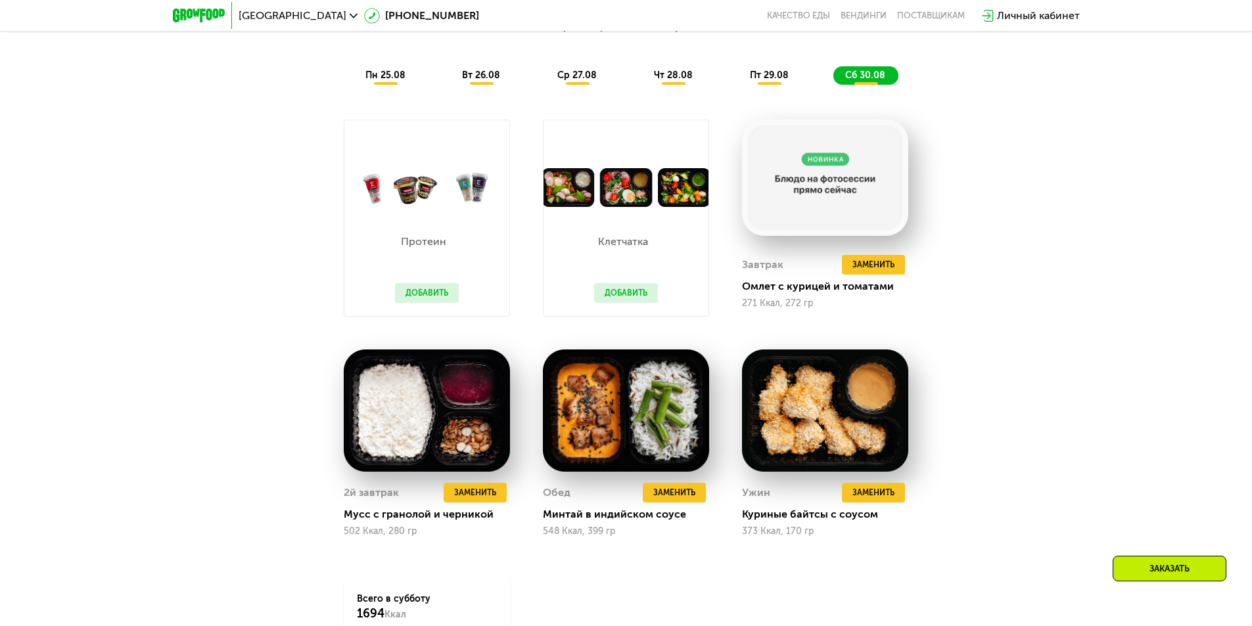
click at [629, 298] on button "Добавить" at bounding box center [626, 293] width 64 height 20
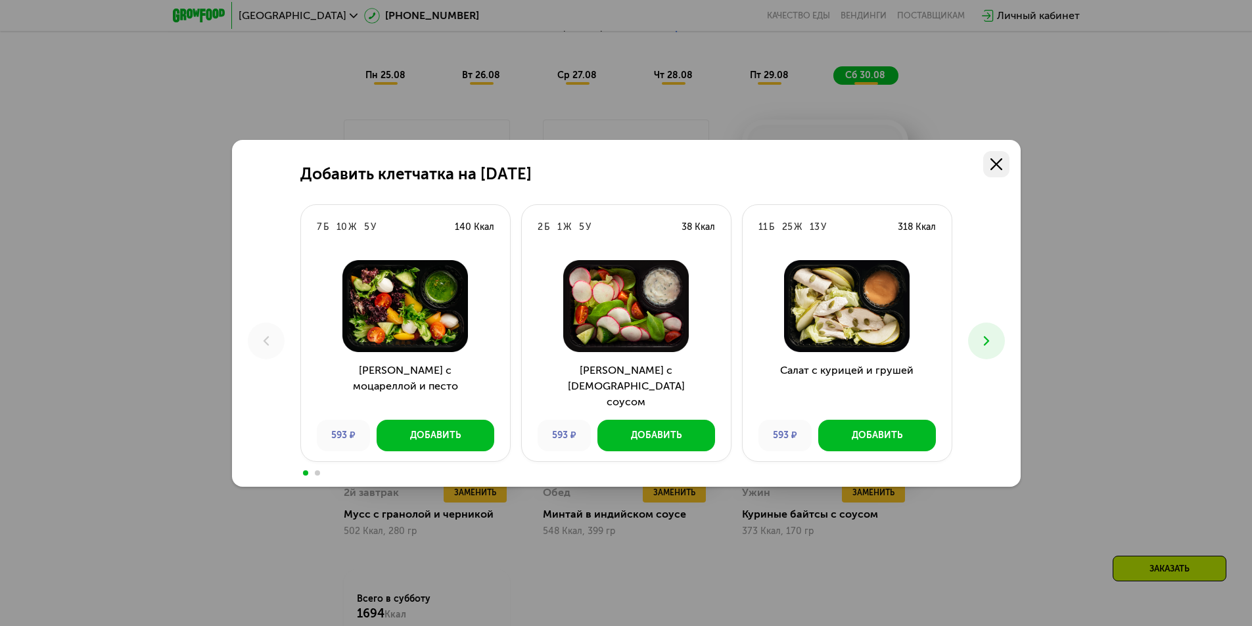
click at [1001, 158] on icon at bounding box center [996, 164] width 12 height 12
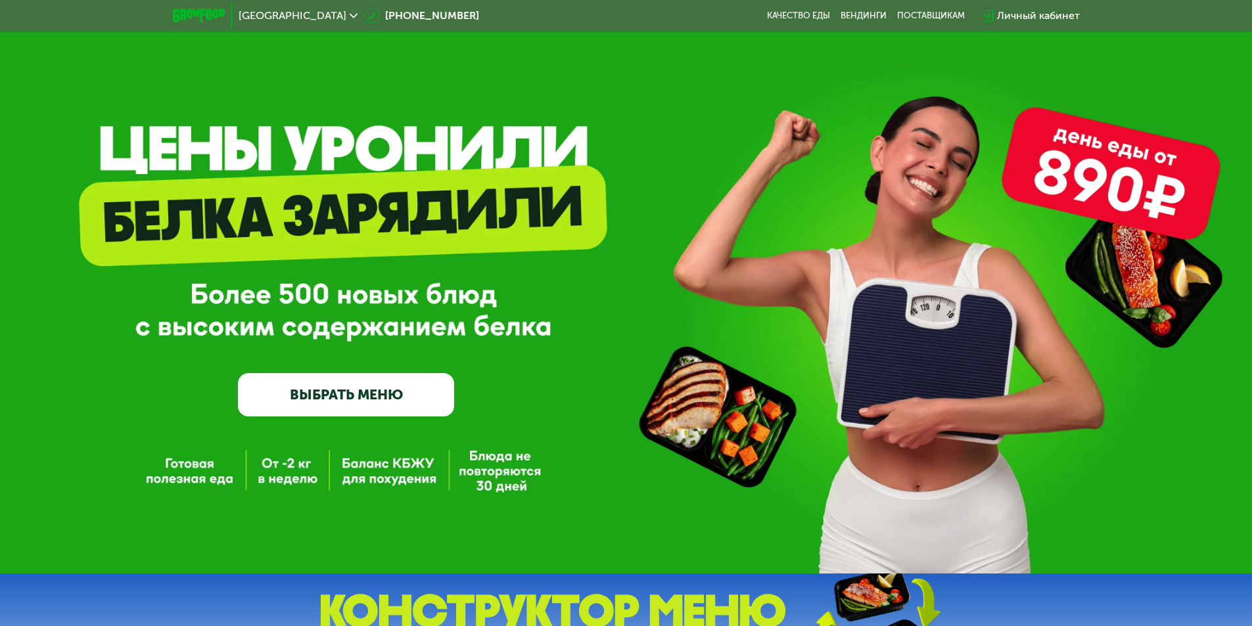
scroll to position [0, 0]
